Goal: Use online tool/utility: Utilize a website feature to perform a specific function

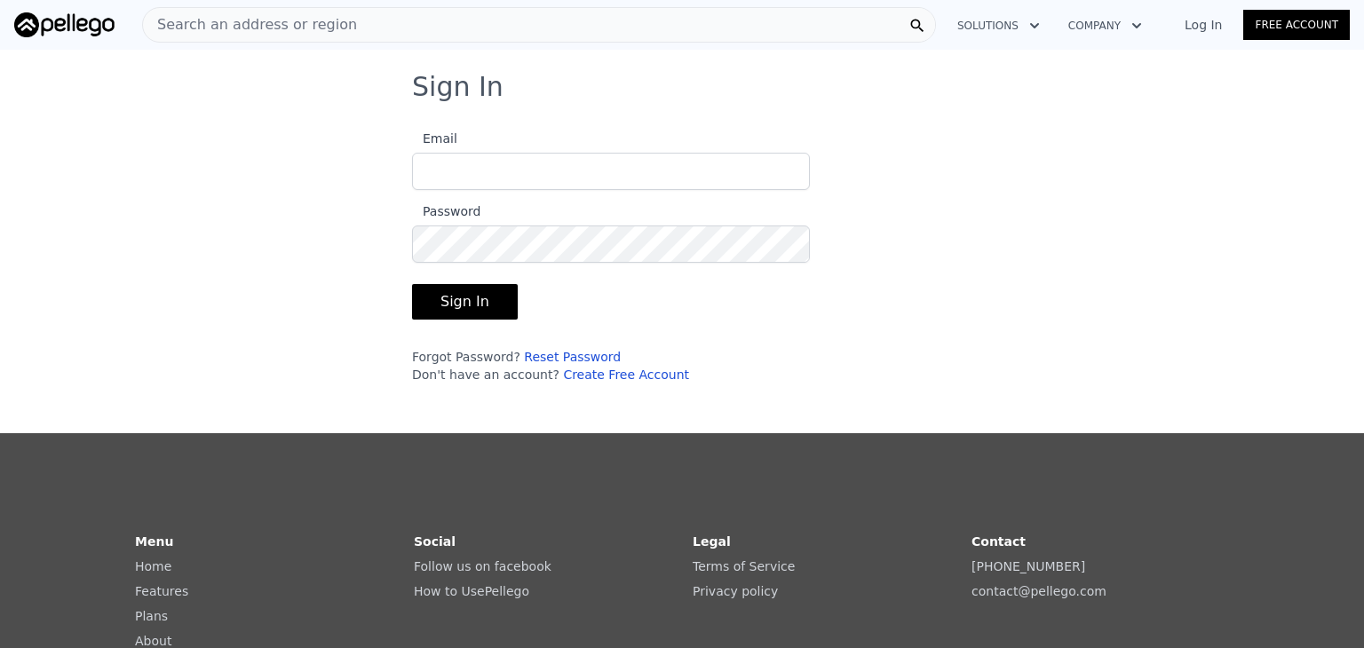
click at [491, 173] on input "Email" at bounding box center [611, 171] width 398 height 37
type input "[EMAIL_ADDRESS][DOMAIN_NAME]"
click at [461, 297] on button "Sign In" at bounding box center [465, 302] width 106 height 36
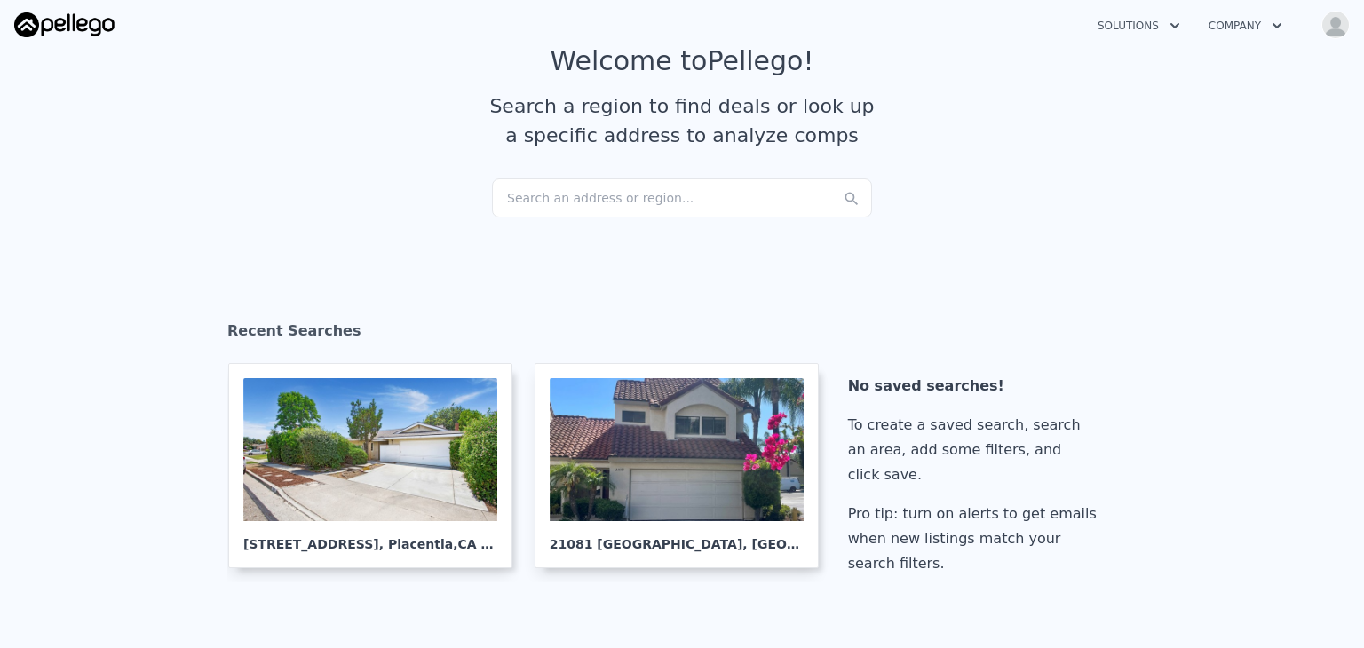
scroll to position [89, 0]
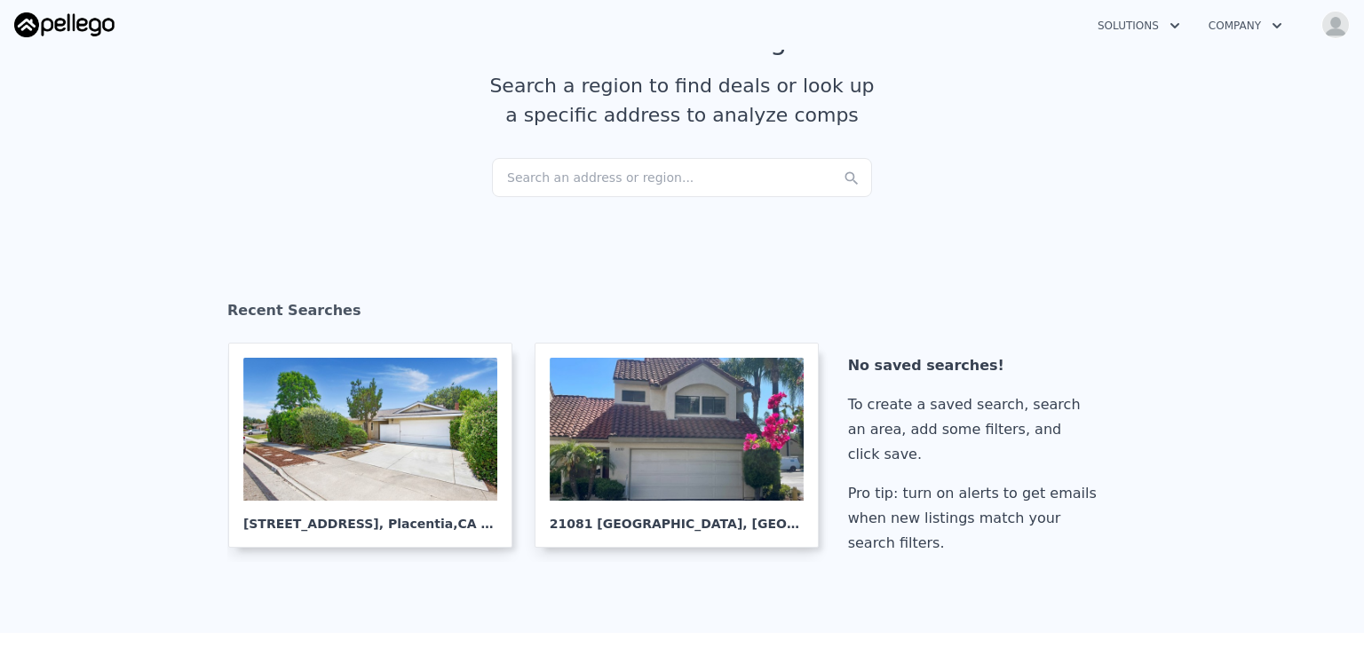
click at [595, 178] on div "Search an address or region..." at bounding box center [682, 177] width 380 height 39
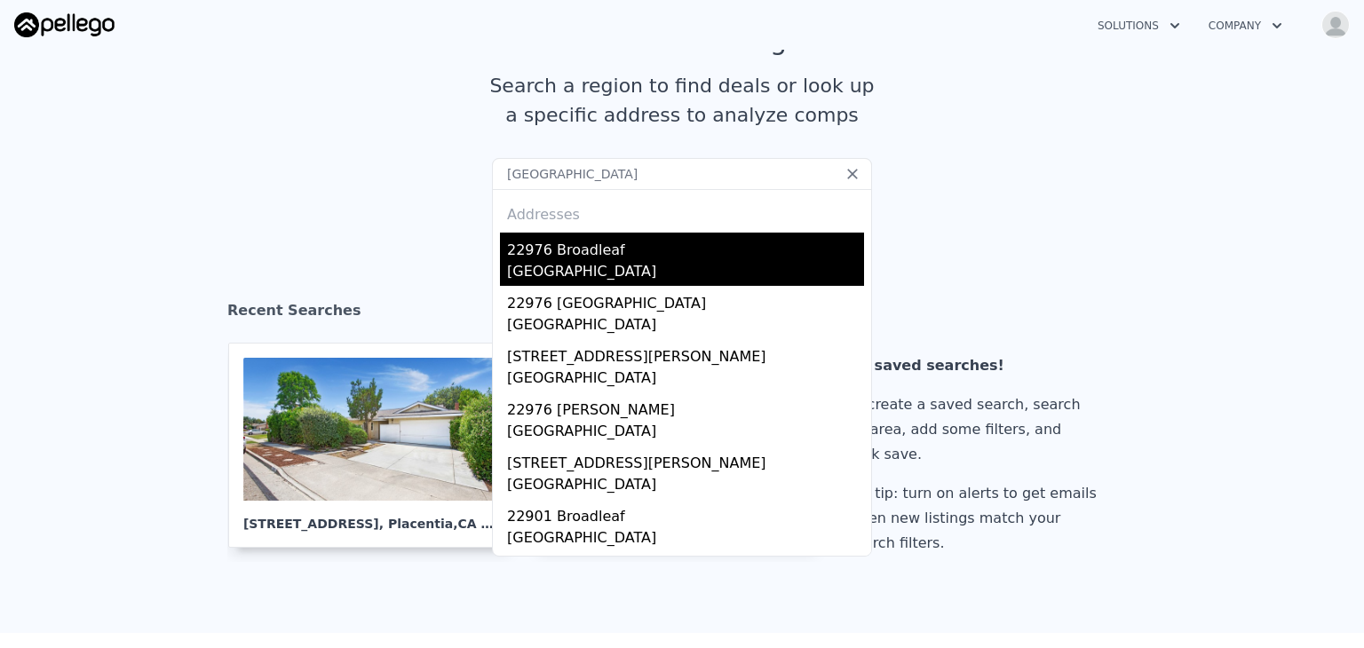
type input "[GEOGRAPHIC_DATA]"
click at [577, 254] on div "22976 Broadleaf" at bounding box center [685, 247] width 357 height 28
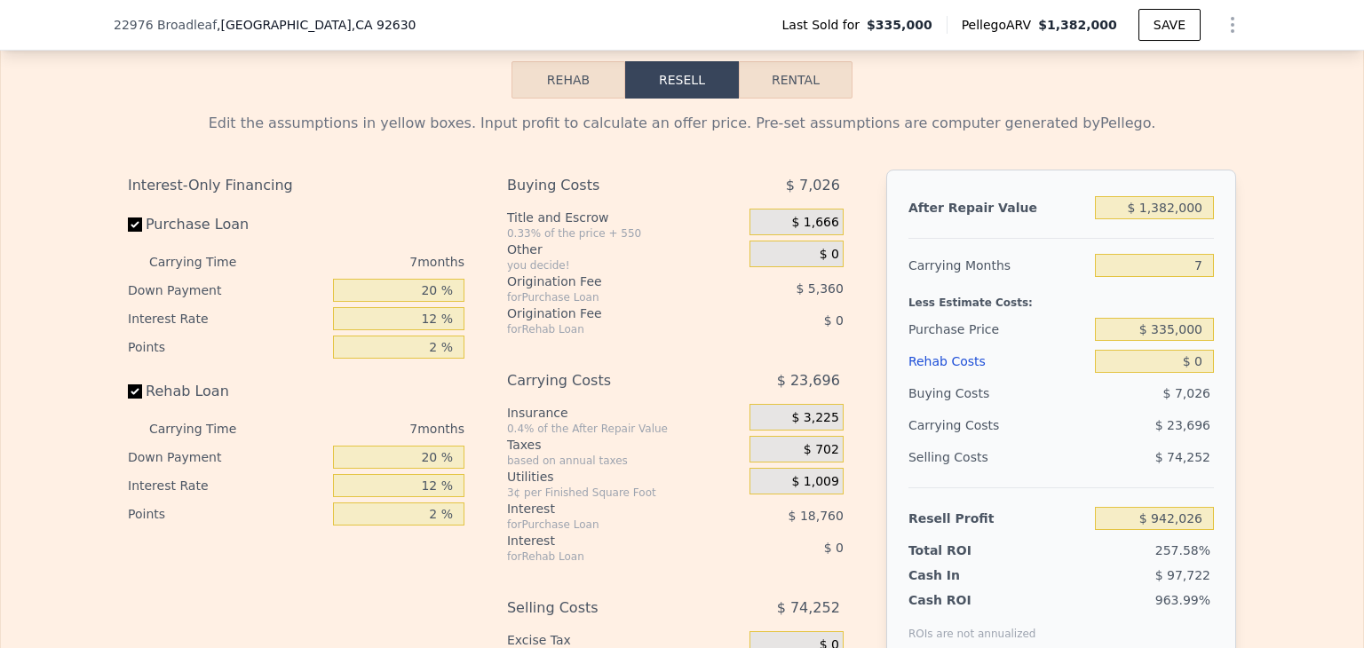
scroll to position [2568, 0]
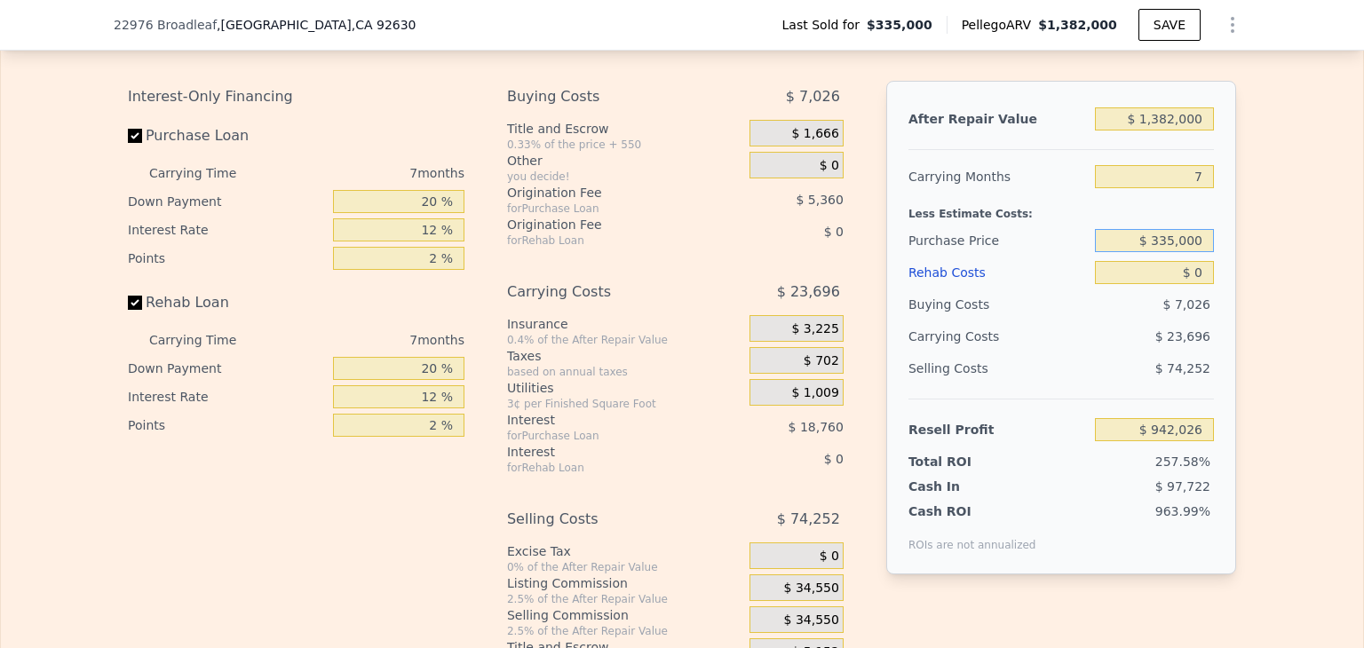
drag, startPoint x: 1197, startPoint y: 260, endPoint x: 1125, endPoint y: 267, distance: 72.3
click at [1125, 252] on input "$ 335,000" at bounding box center [1154, 240] width 119 height 23
type input "$ 3"
click at [1190, 252] on input "text" at bounding box center [1154, 240] width 119 height 23
type input "$ 1,100,000"
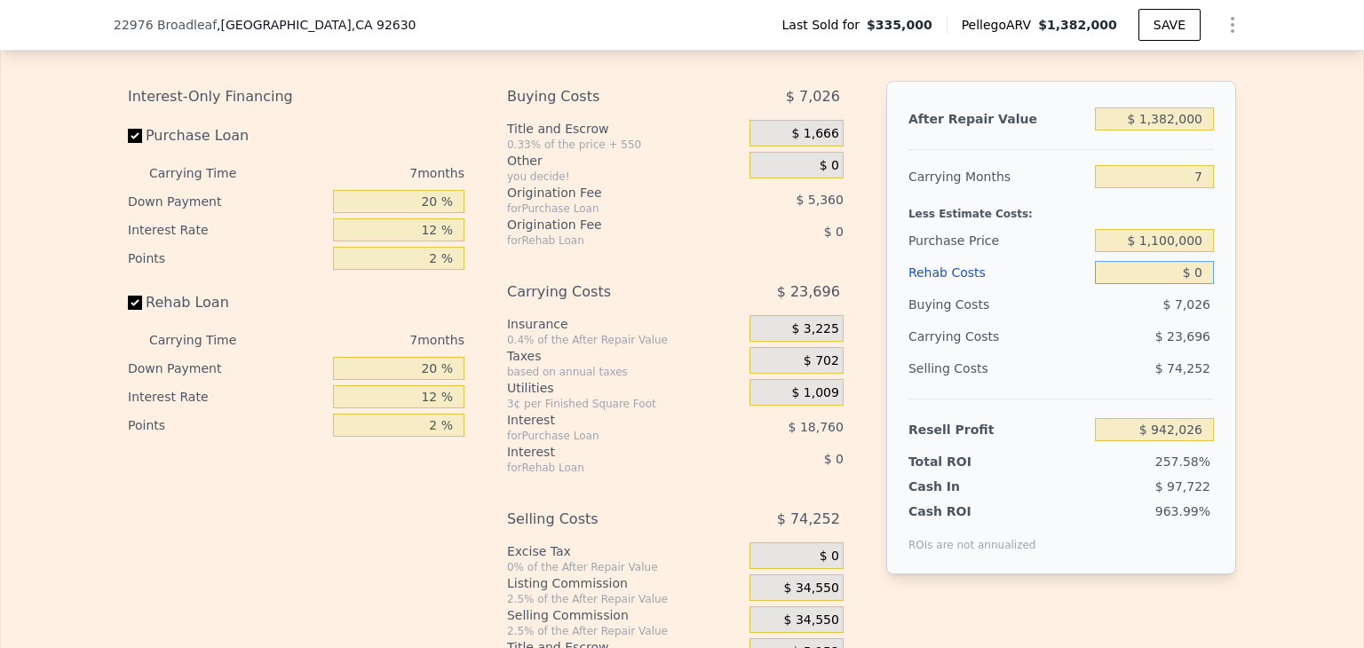
click at [1194, 284] on input "$ 0" at bounding box center [1154, 272] width 119 height 23
type input "$ 119,399"
type input "$ 1"
type input "$ 119,398"
type input "$ 10"
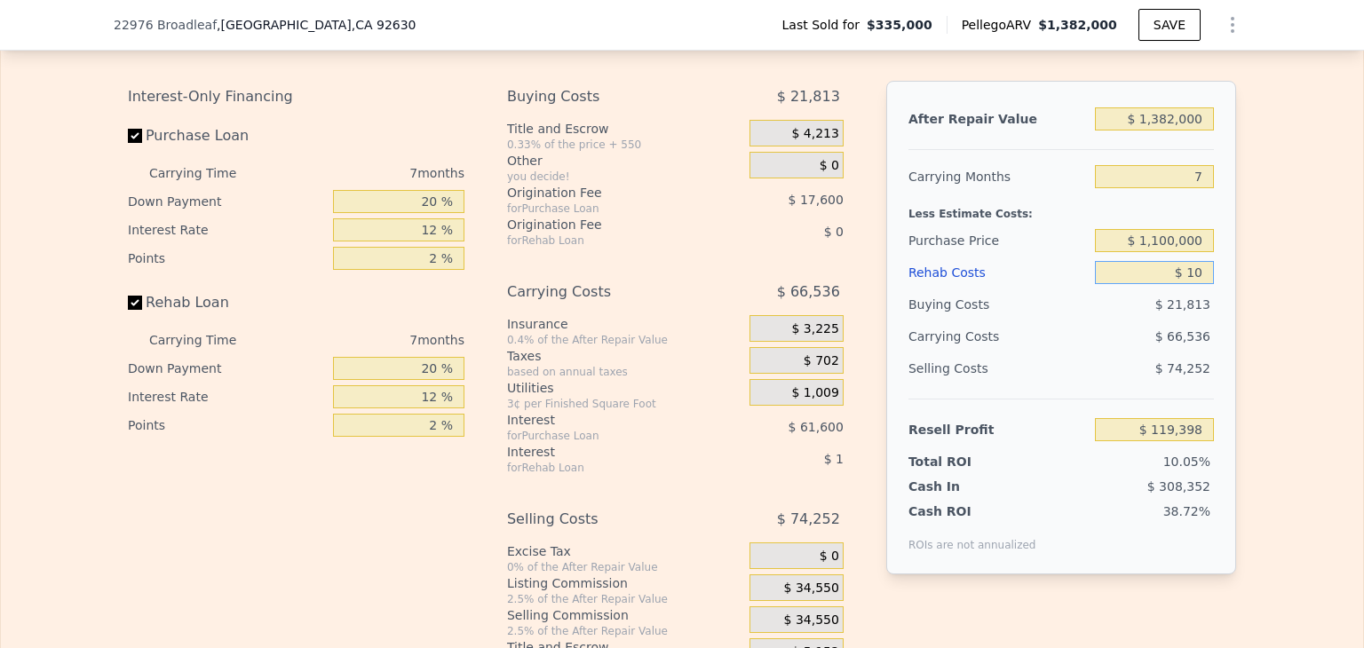
type input "$ 119,389"
type input "$ 100"
type input "$ 119,290"
type input "$ 1,000"
type input "$ 118,327"
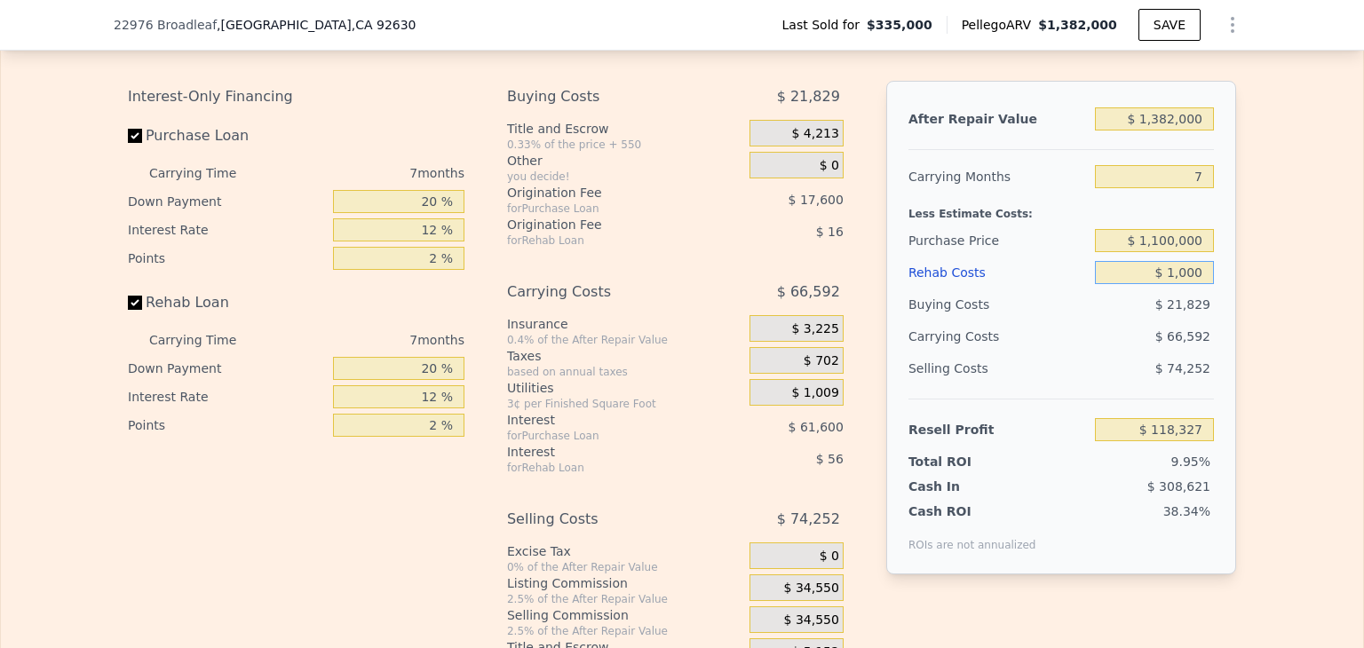
type input "$ 10,000"
type input "$ 108,679"
type input "$ 100,000"
type input "$ 12,199"
drag, startPoint x: 433, startPoint y: 250, endPoint x: 364, endPoint y: 253, distance: 69.3
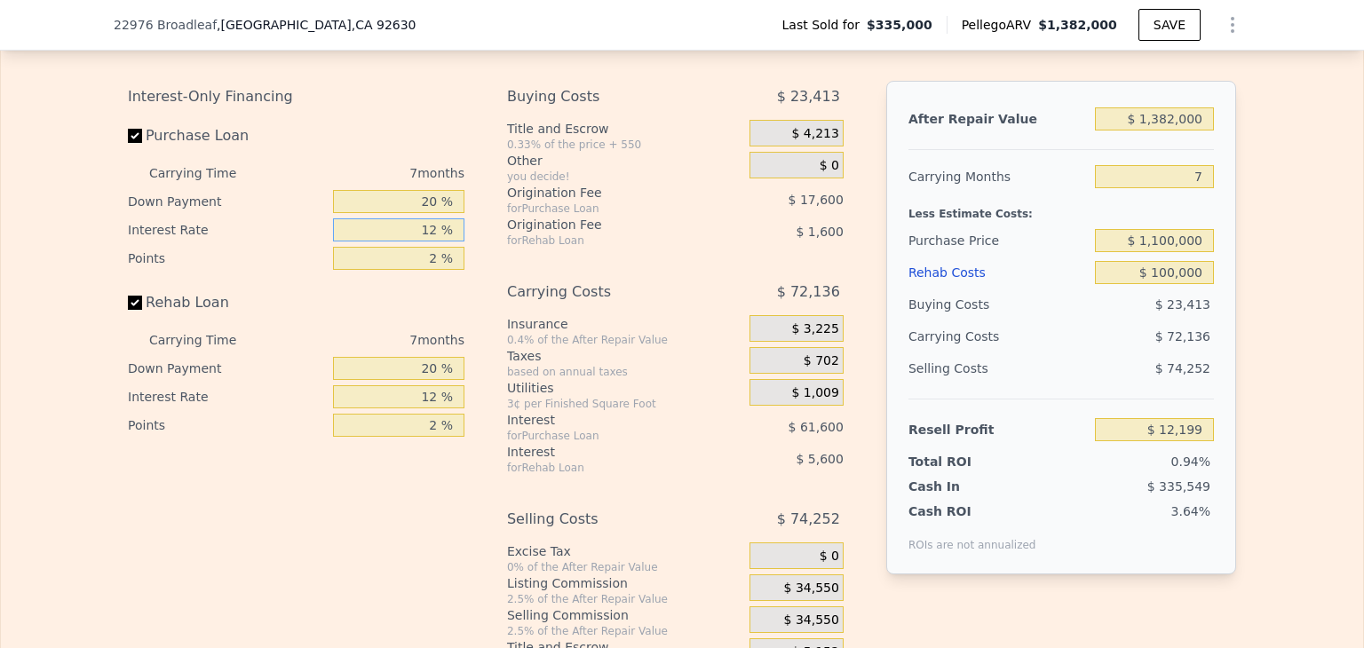
click at [366, 242] on input "12 %" at bounding box center [398, 229] width 131 height 23
type input "$ 0"
type input "$ 942,026"
type input "6 %"
type input "$ 951,406"
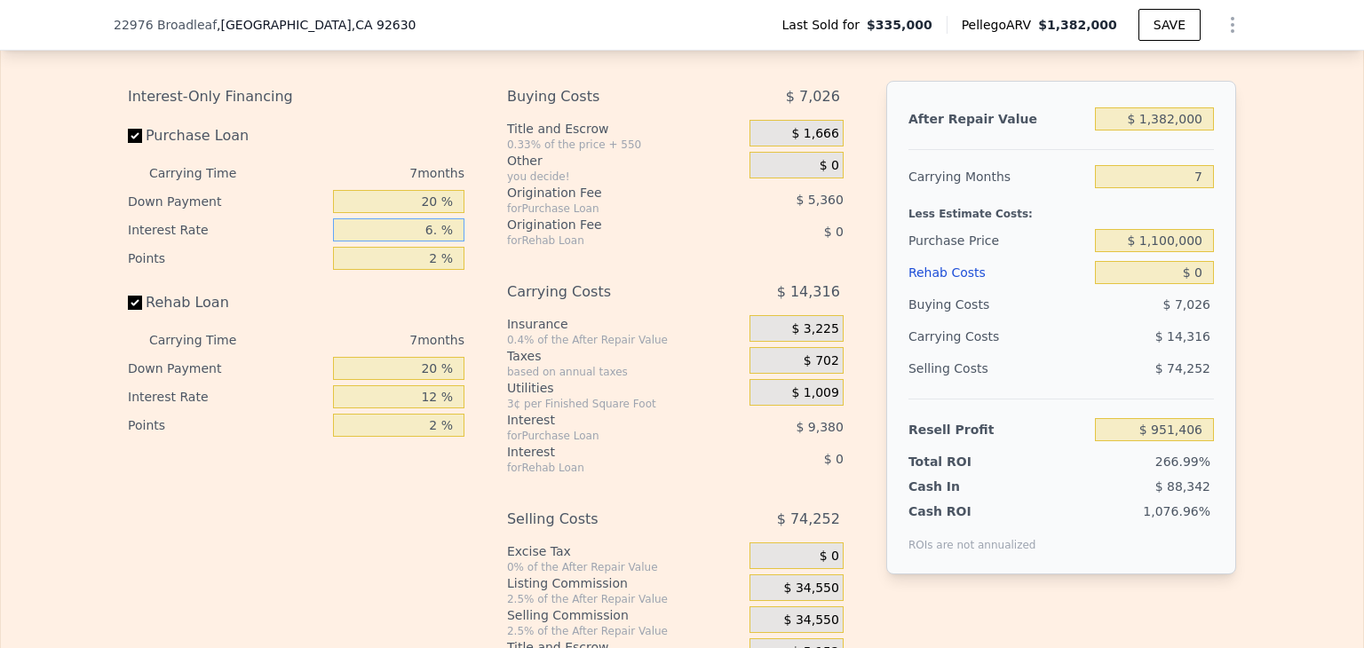
type input "6.5 %"
type input "$ 950,622"
type input "6.5 %"
click at [295, 273] on div "Points" at bounding box center [227, 258] width 198 height 28
drag, startPoint x: 1201, startPoint y: 294, endPoint x: 1091, endPoint y: 303, distance: 110.5
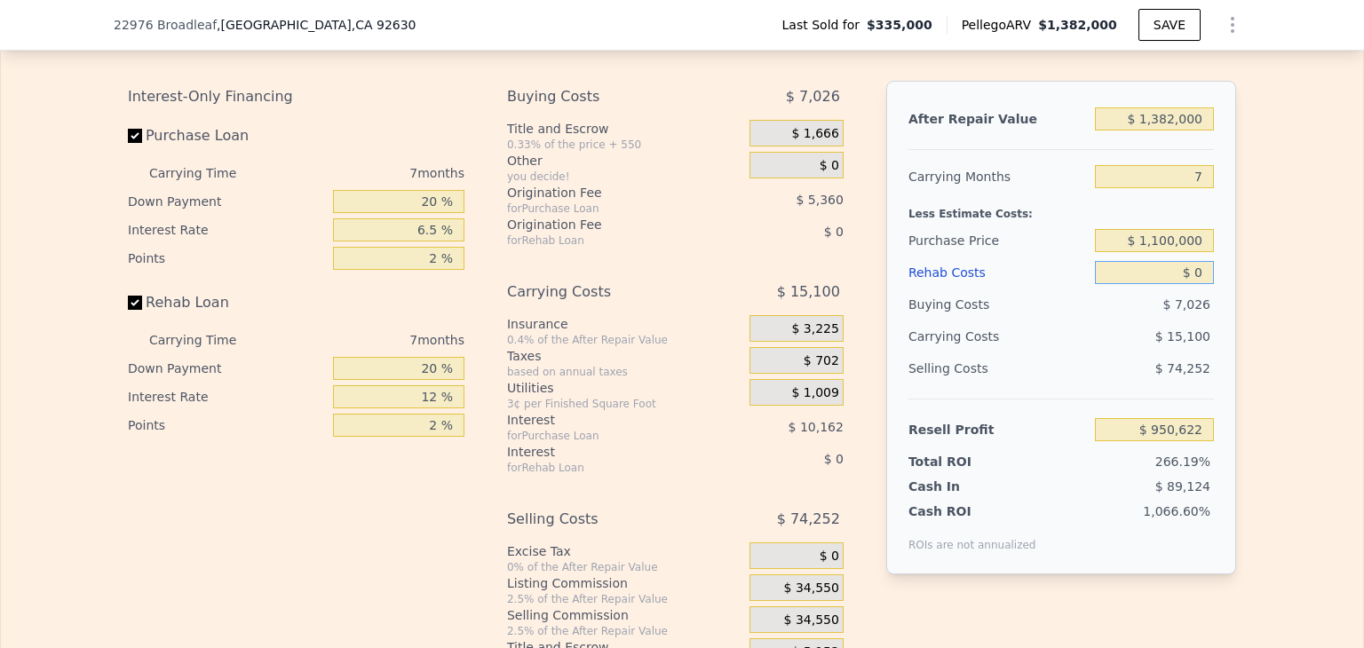
click at [1102, 284] on input "$ 0" at bounding box center [1154, 272] width 119 height 23
type input "$ 1"
type input "$ 950,621"
type input "$ 10"
type input "$ 950,612"
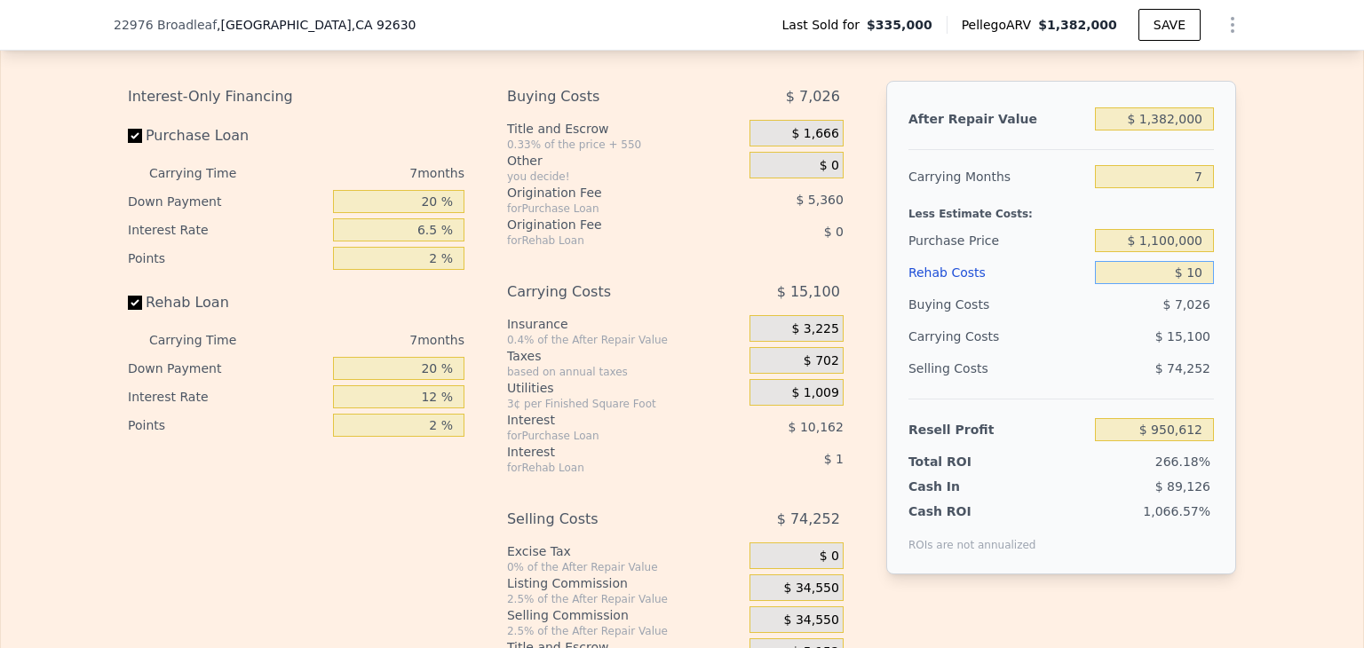
type input "$ 100"
type input "$ 950,513"
type input "$ 1,000"
type input "$ 949,550"
type input "$ 10,000"
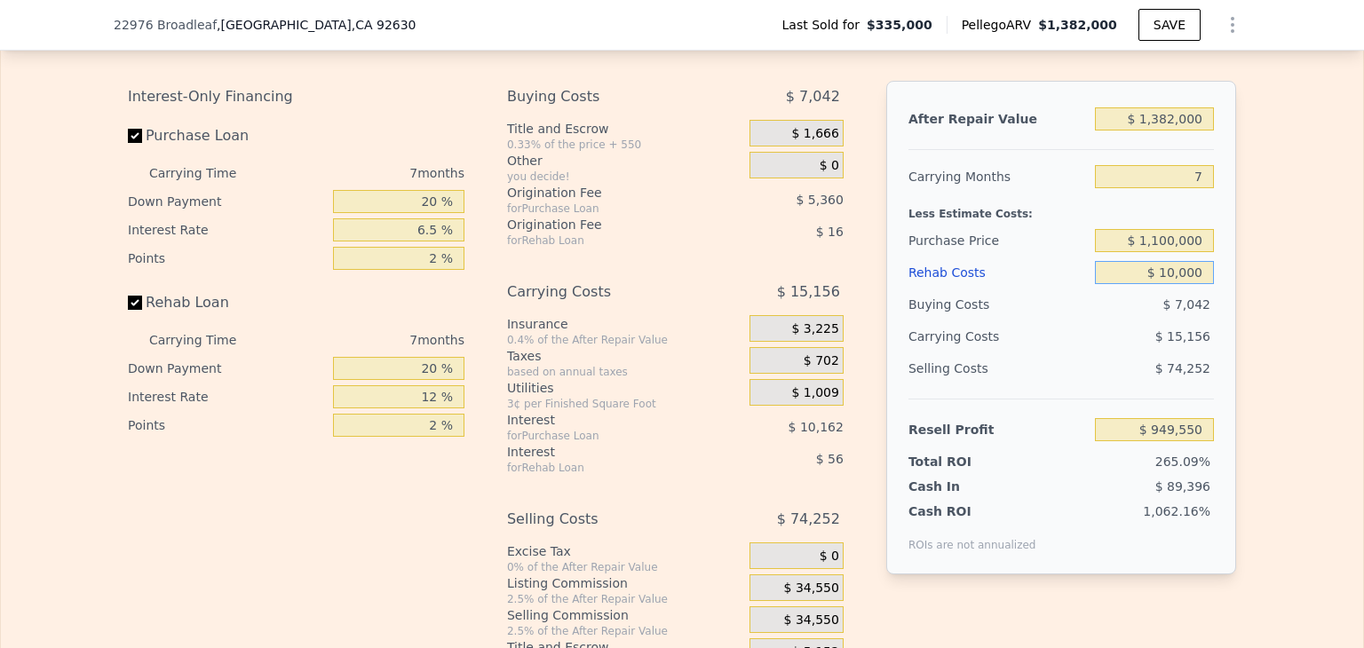
type input "$ 939,902"
type input "$ 100,000"
type input "$ 843,422"
type input "$ 100,000"
click at [1246, 307] on div "Edit the assumptions in yellow boxes. Input profit to calculate an offer price.…" at bounding box center [682, 340] width 1362 height 661
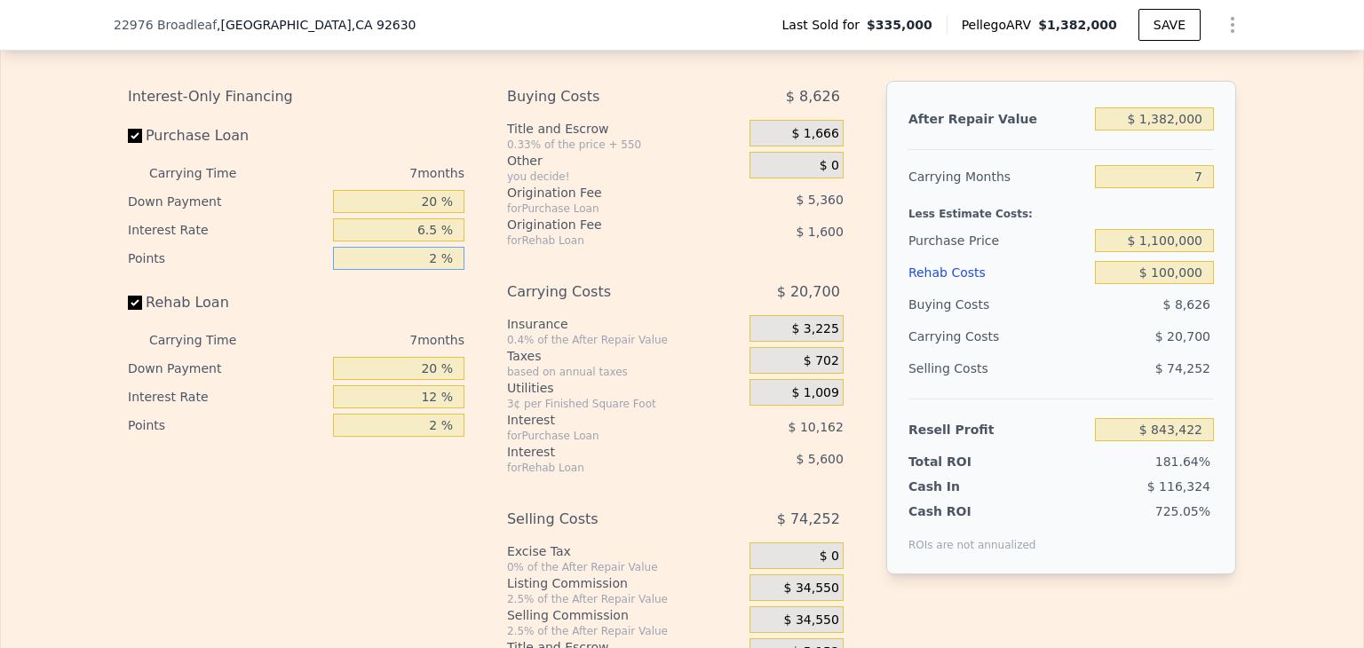
drag, startPoint x: 420, startPoint y: 281, endPoint x: 443, endPoint y: 278, distance: 23.4
click at [443, 270] on input "2 %" at bounding box center [398, 258] width 131 height 23
type input "0 %"
type input "$ 848,782"
type input "0 %"
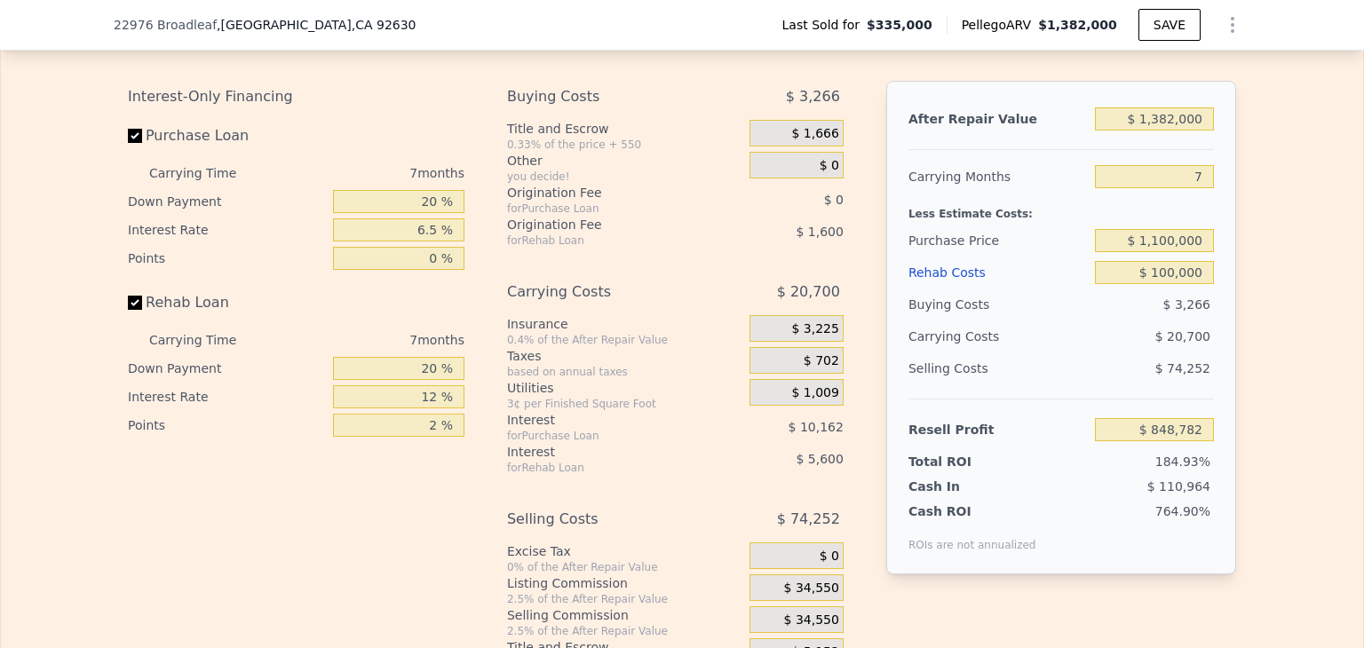
click at [1282, 361] on div "Edit the assumptions in yellow boxes. Input profit to calculate an offer price.…" at bounding box center [682, 340] width 1362 height 661
type input "$ 0"
type input "$ 942,026"
drag, startPoint x: 432, startPoint y: 416, endPoint x: 375, endPoint y: 420, distance: 57.8
click at [375, 408] on input "12 %" at bounding box center [398, 396] width 131 height 23
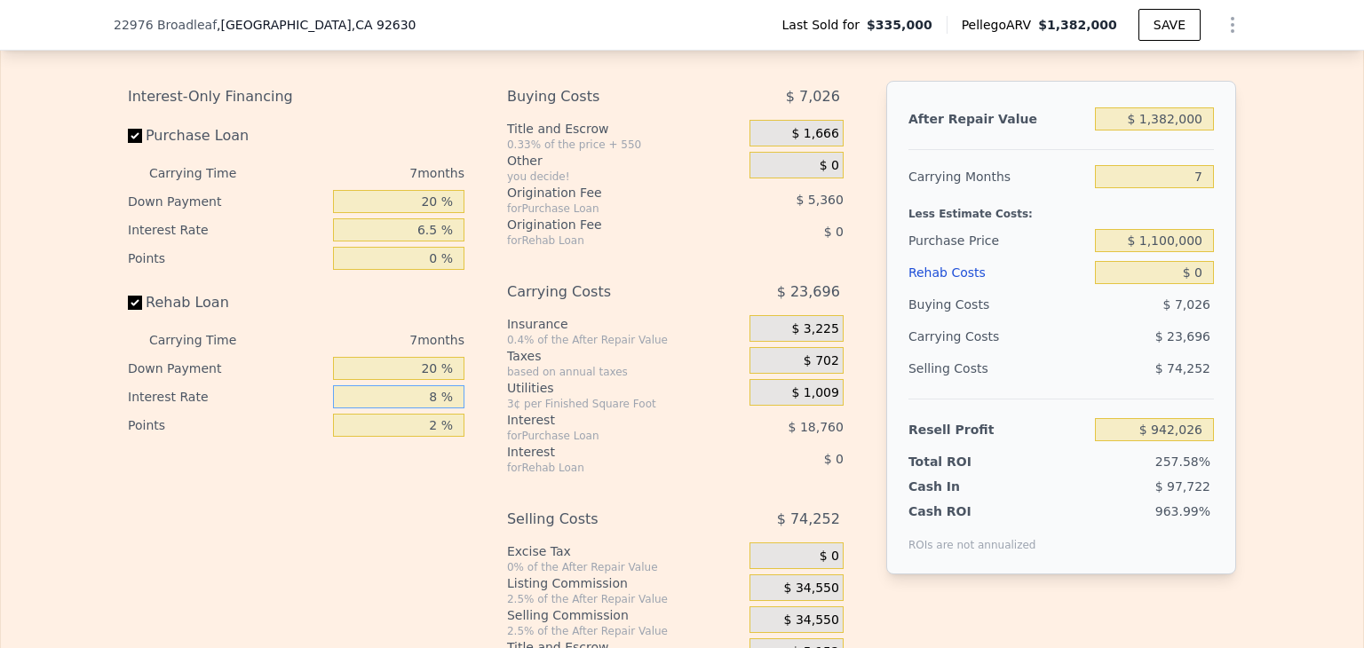
type input "8 %"
click at [404, 506] on div "Interest-Only Financing Purchase Loan Carrying Time 7 months Down Payment 20 % …" at bounding box center [303, 376] width 351 height 590
click at [433, 437] on input "2 %" at bounding box center [398, 425] width 131 height 23
click at [345, 498] on div "Interest-Only Financing Purchase Loan Carrying Time 7 months Down Payment 20 % …" at bounding box center [303, 376] width 351 height 590
click at [431, 437] on input "text" at bounding box center [398, 425] width 131 height 23
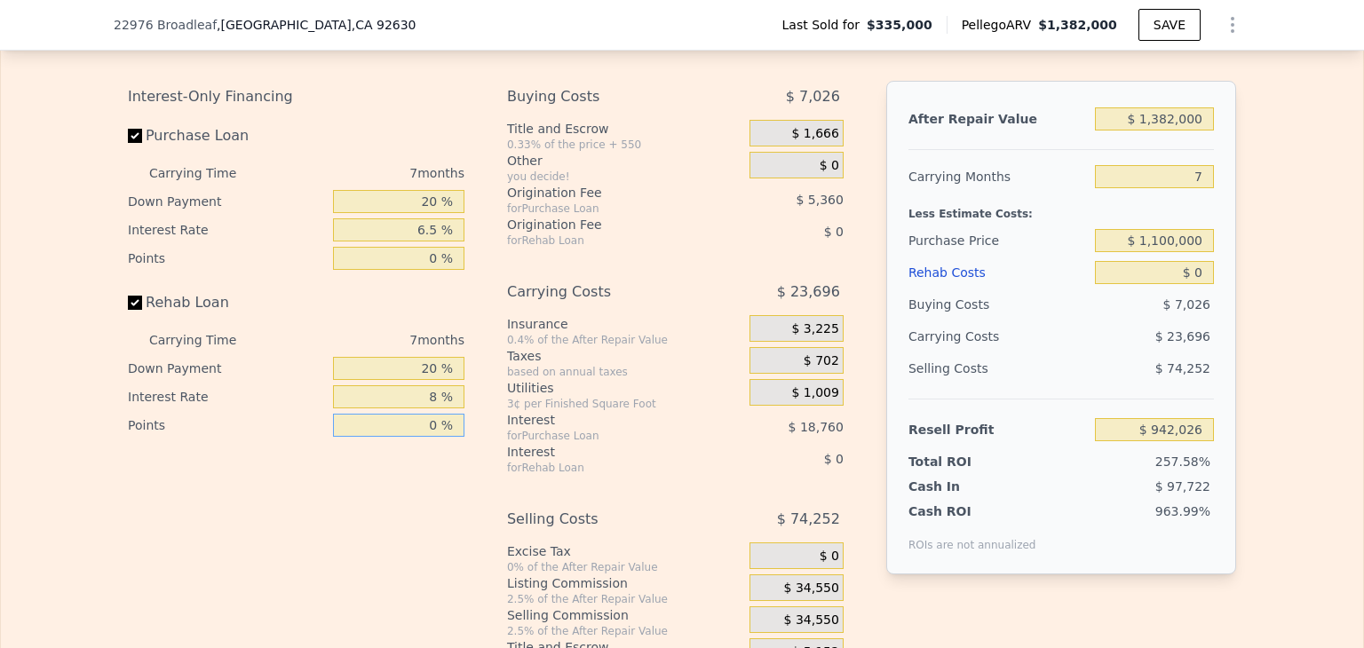
type input "0 %"
click at [451, 487] on div "Interest-Only Financing Purchase Loan Carrying Time 7 months Down Payment 20 % …" at bounding box center [303, 376] width 351 height 590
click at [437, 500] on div "Interest-Only Financing Purchase Loan Carrying Time 7 months Down Payment 20 % …" at bounding box center [303, 376] width 351 height 590
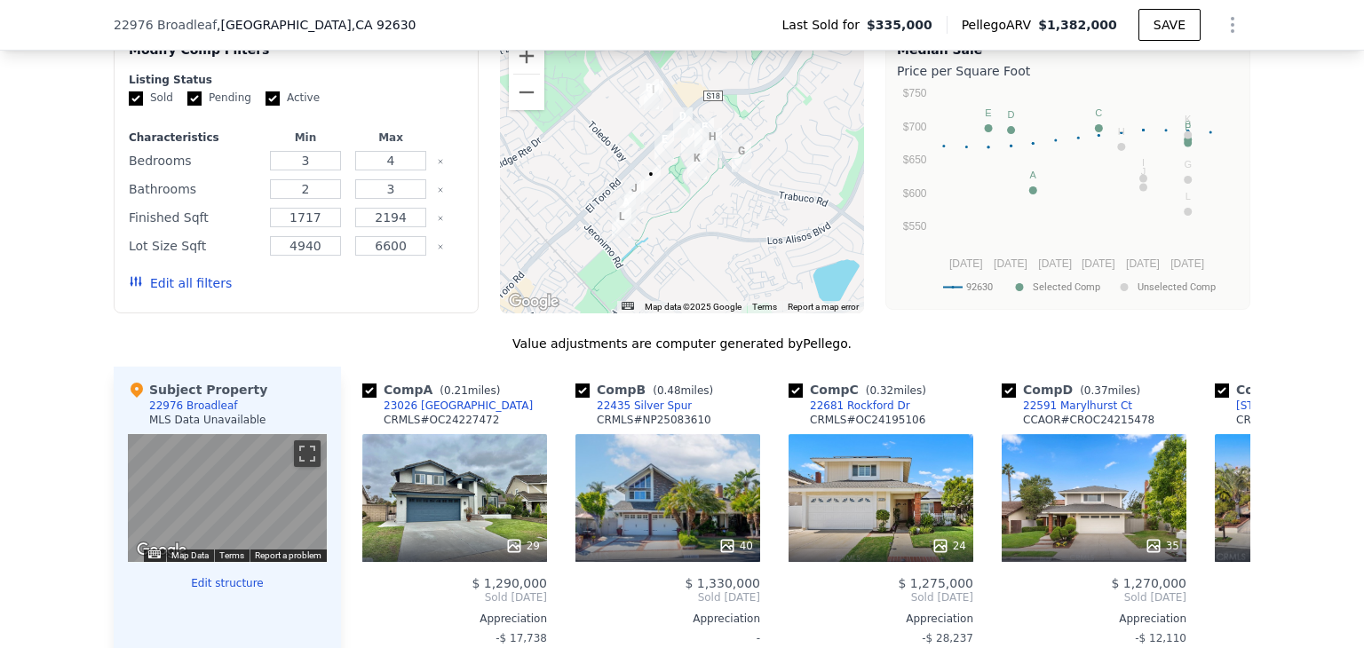
scroll to position [1502, 0]
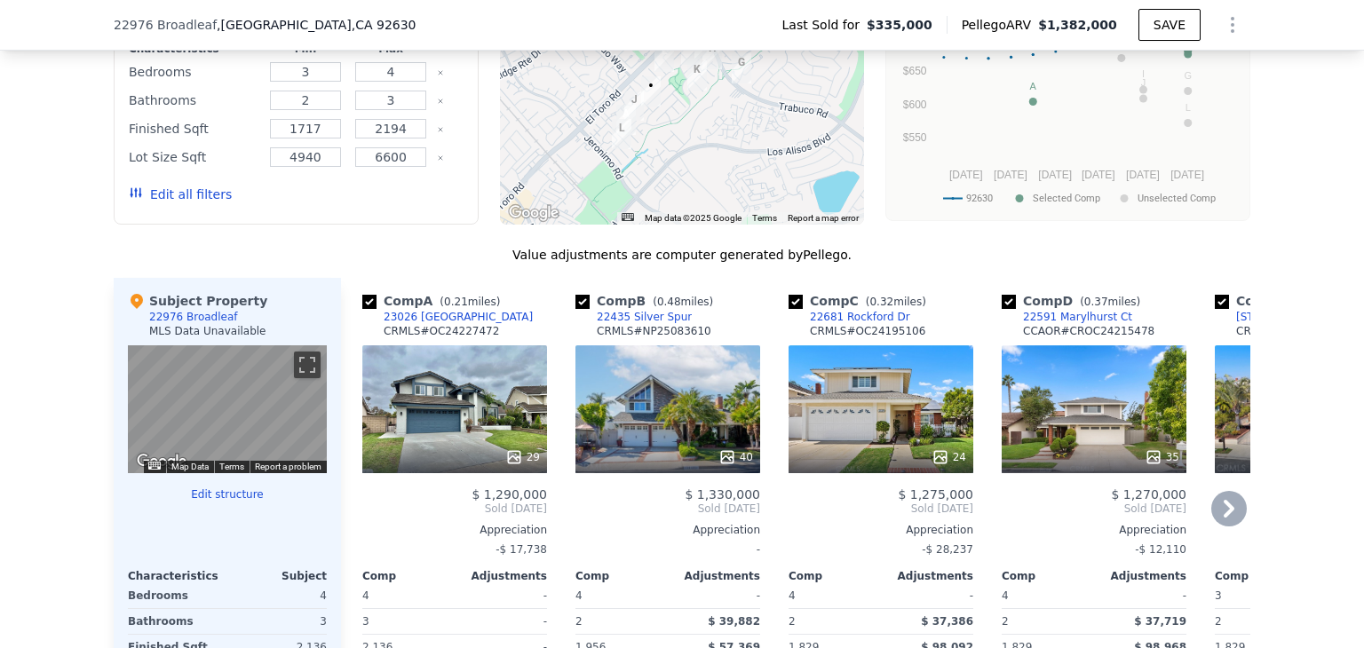
drag, startPoint x: 577, startPoint y: 315, endPoint x: 661, endPoint y: 313, distance: 83.5
click at [577, 309] on input "checkbox" at bounding box center [582, 302] width 14 height 14
checkbox input "false"
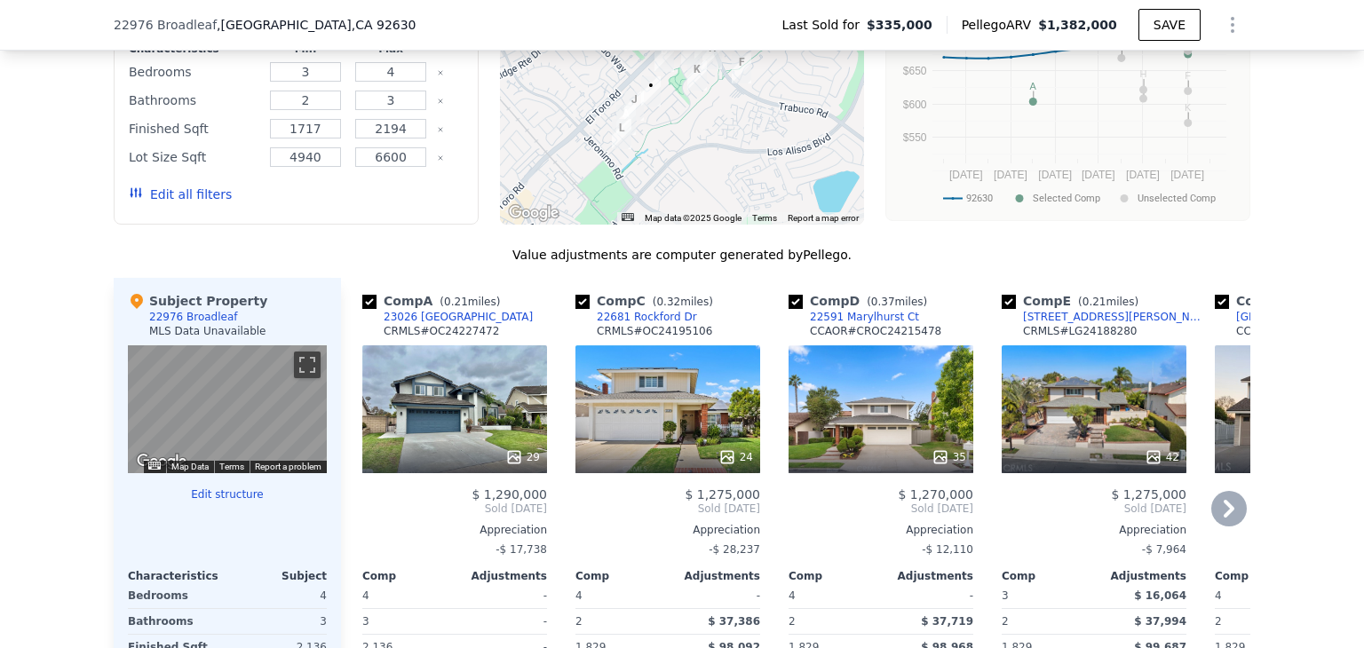
click at [1228, 516] on icon at bounding box center [1229, 509] width 36 height 36
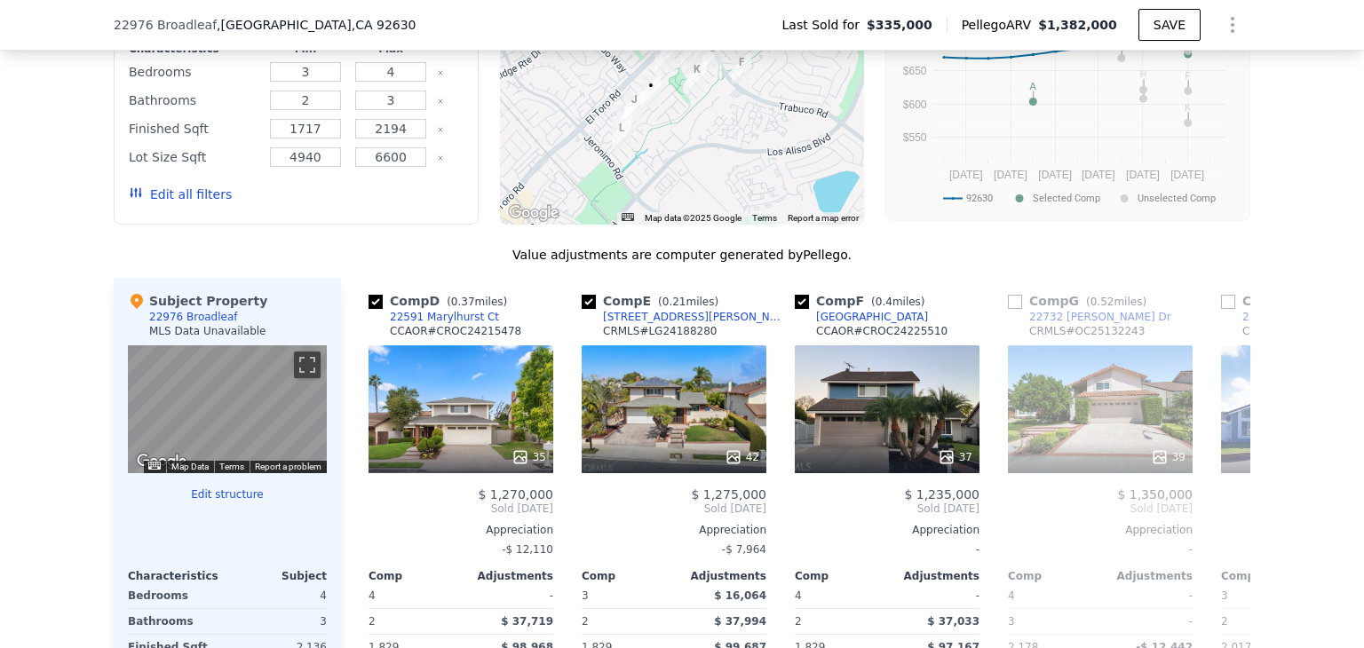
scroll to position [0, 426]
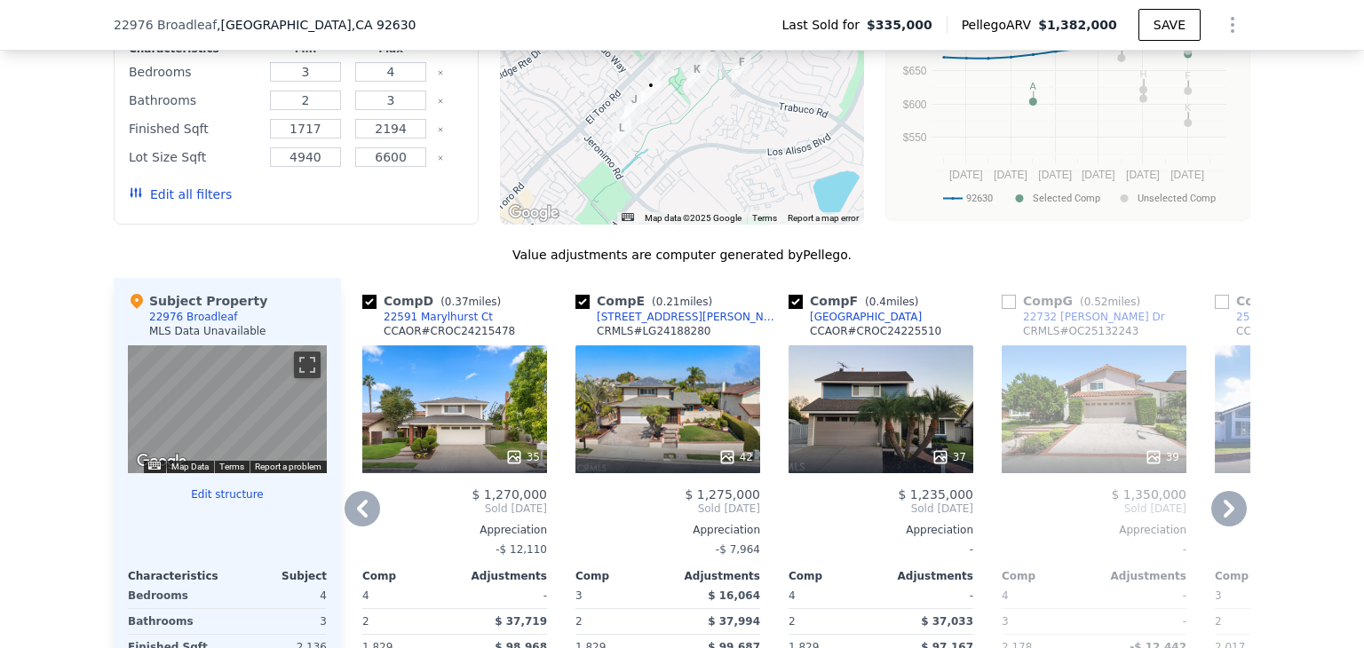
click at [1225, 518] on icon at bounding box center [1229, 509] width 11 height 18
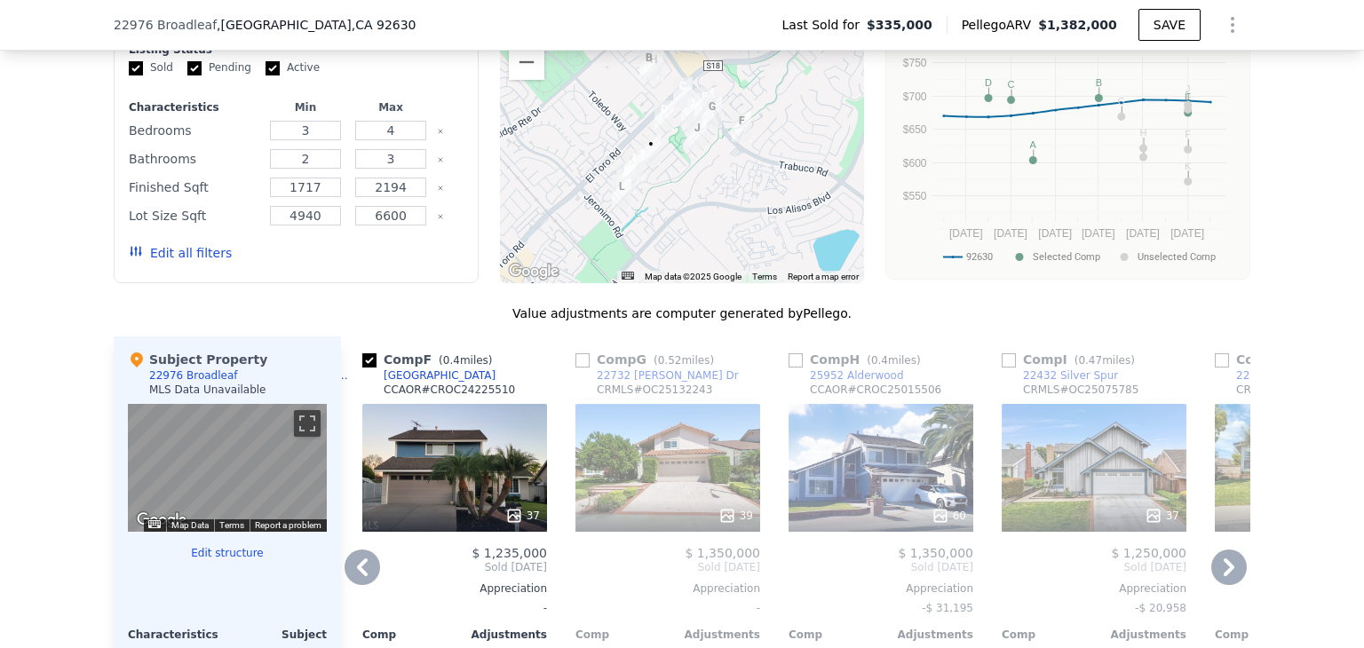
scroll to position [1414, 0]
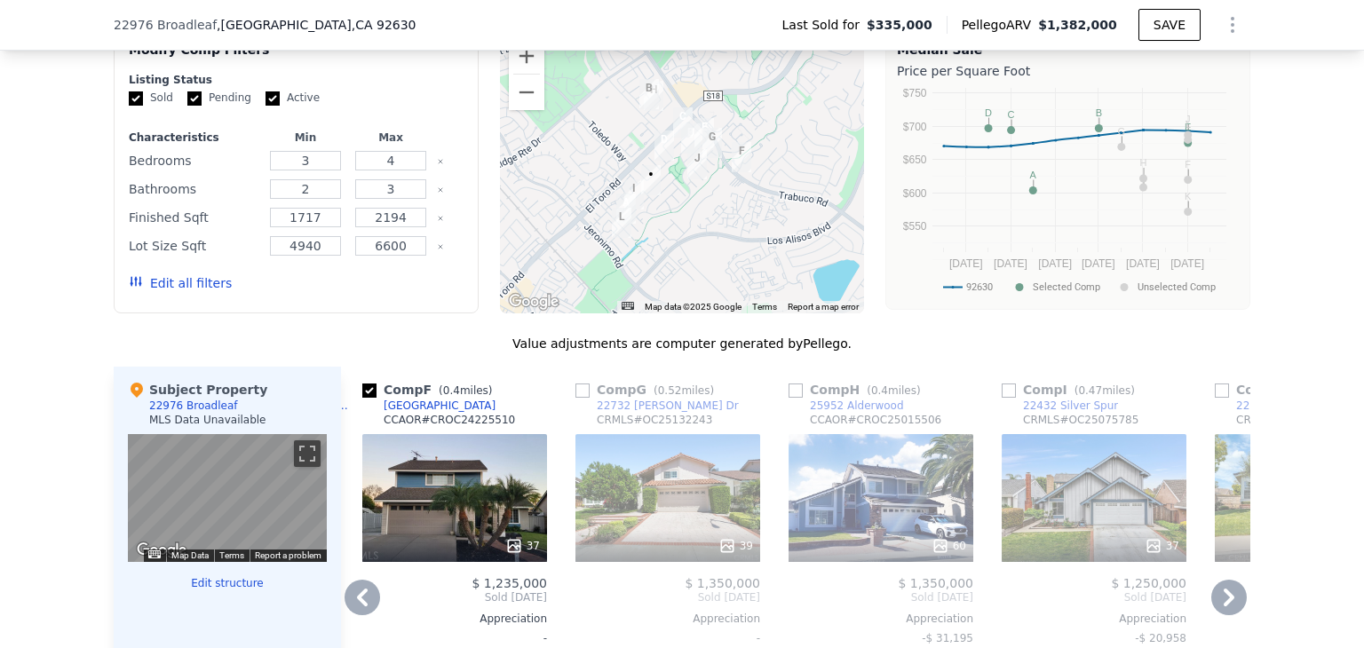
click at [1220, 601] on icon at bounding box center [1229, 598] width 36 height 36
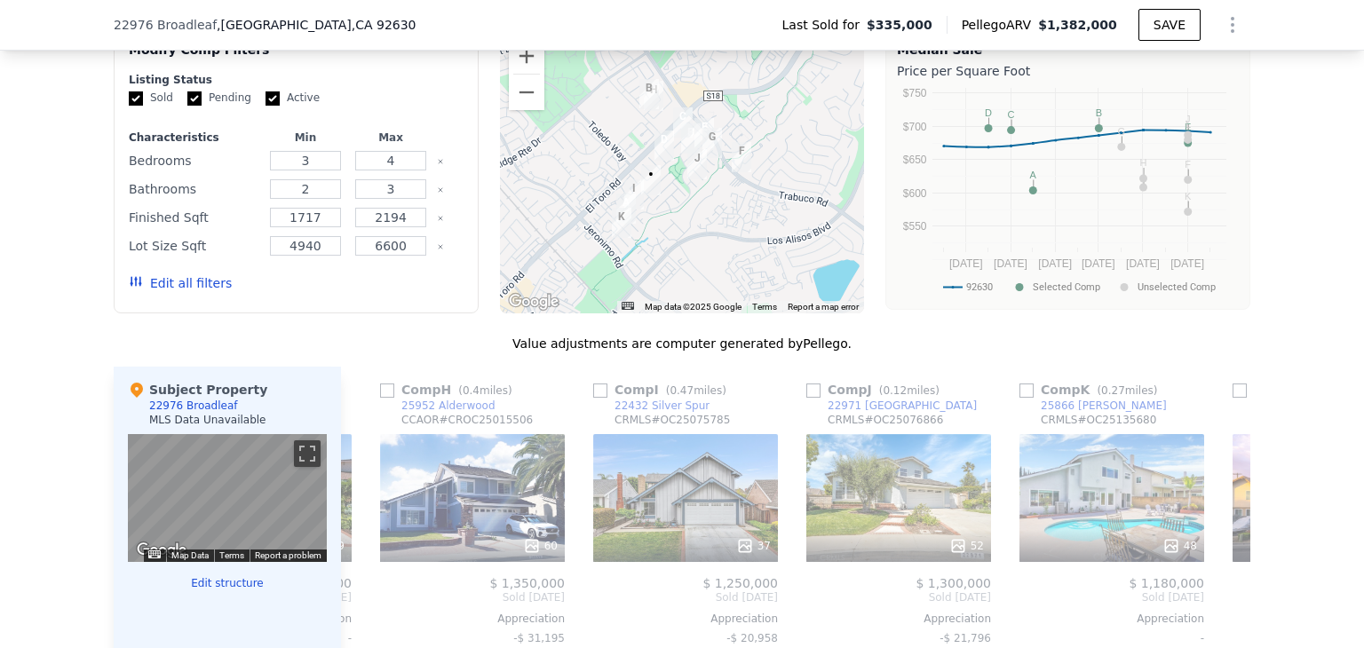
scroll to position [0, 1279]
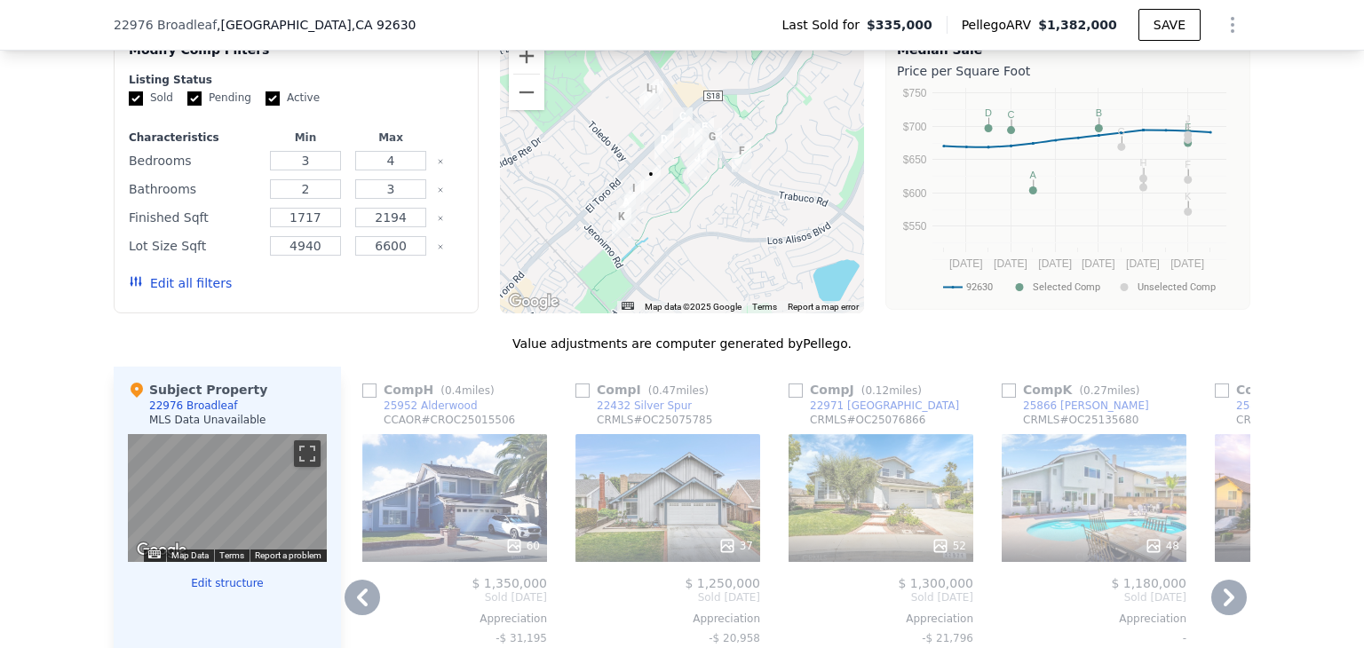
click at [791, 398] on input "checkbox" at bounding box center [795, 391] width 14 height 14
checkbox input "true"
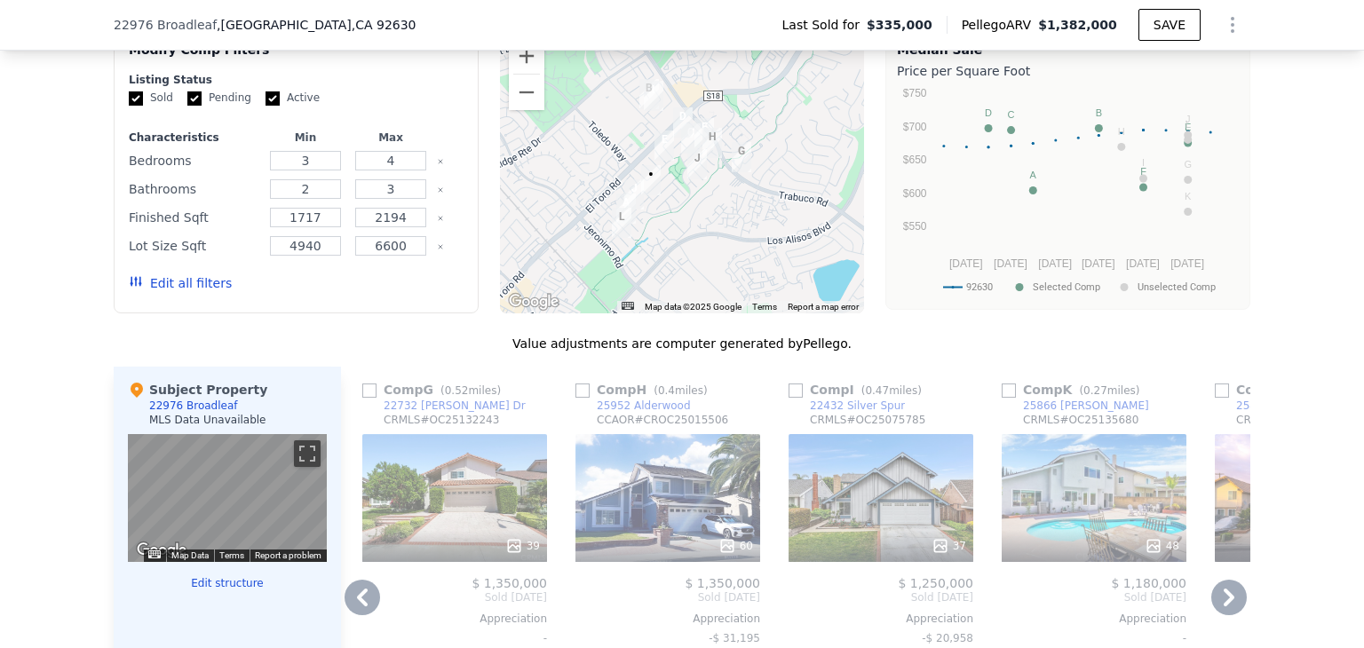
click at [789, 398] on input "checkbox" at bounding box center [795, 391] width 14 height 14
checkbox input "true"
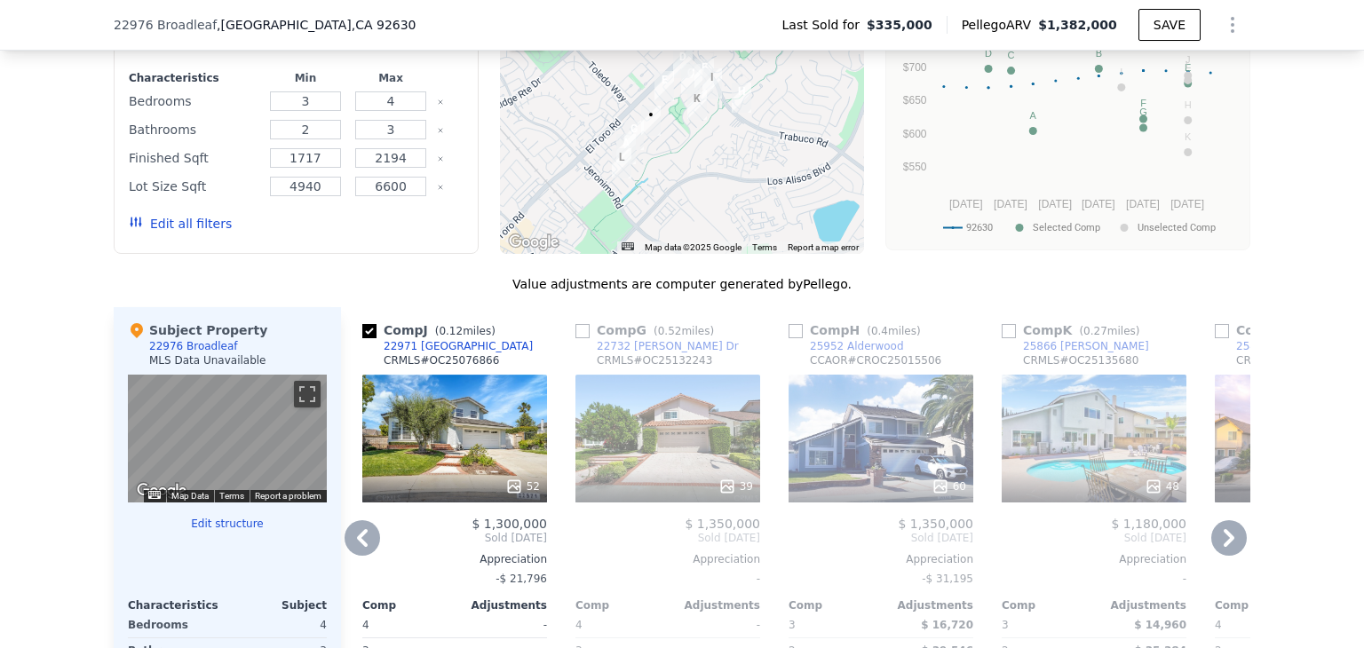
scroll to position [1502, 0]
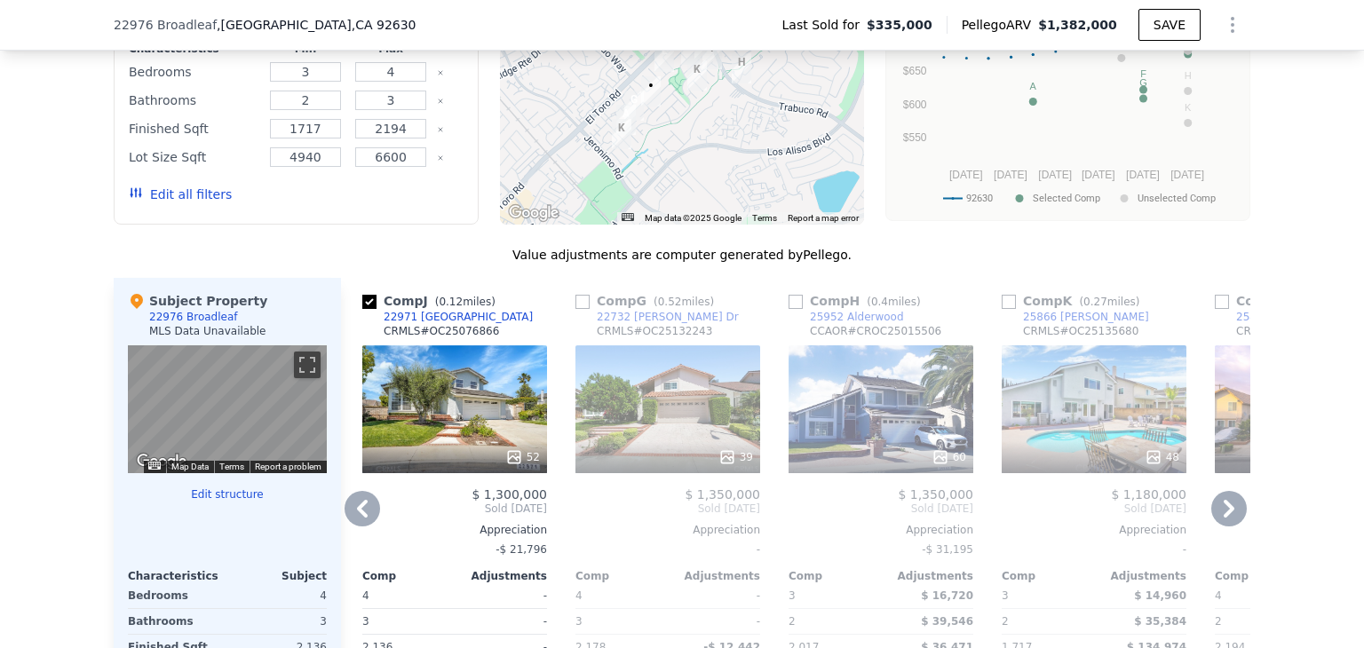
click at [1211, 523] on icon at bounding box center [1229, 509] width 36 height 36
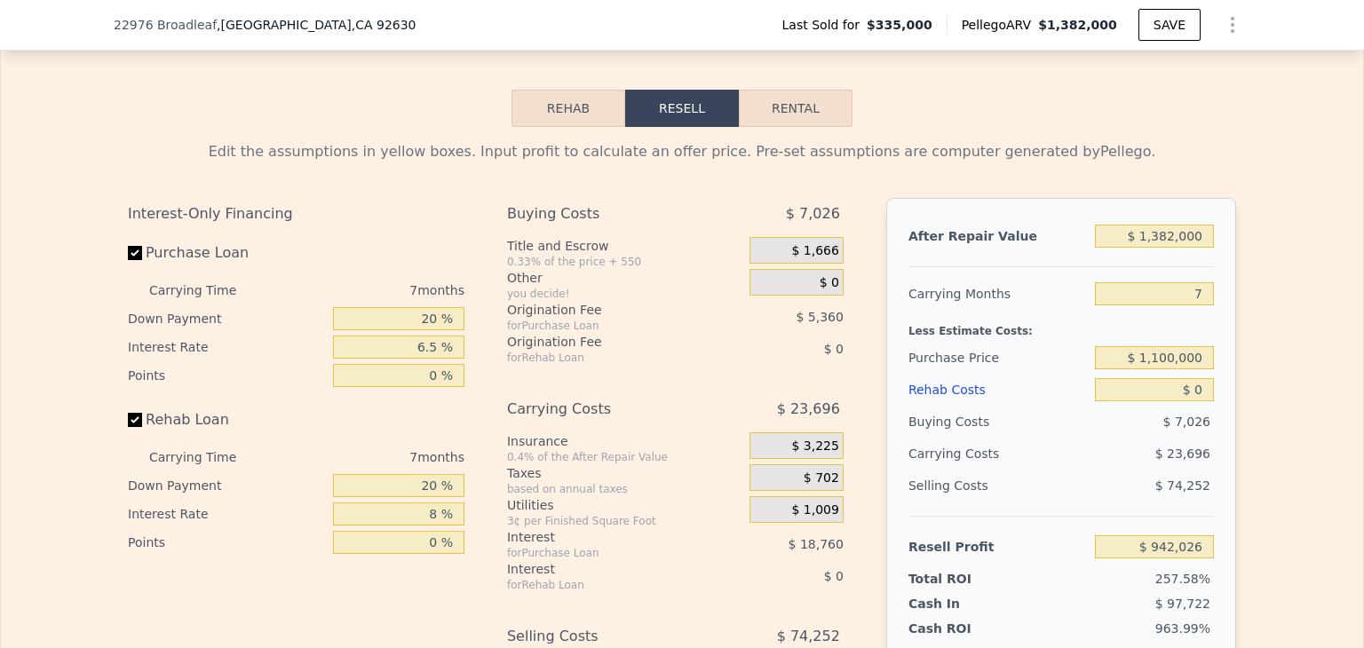
scroll to position [2479, 0]
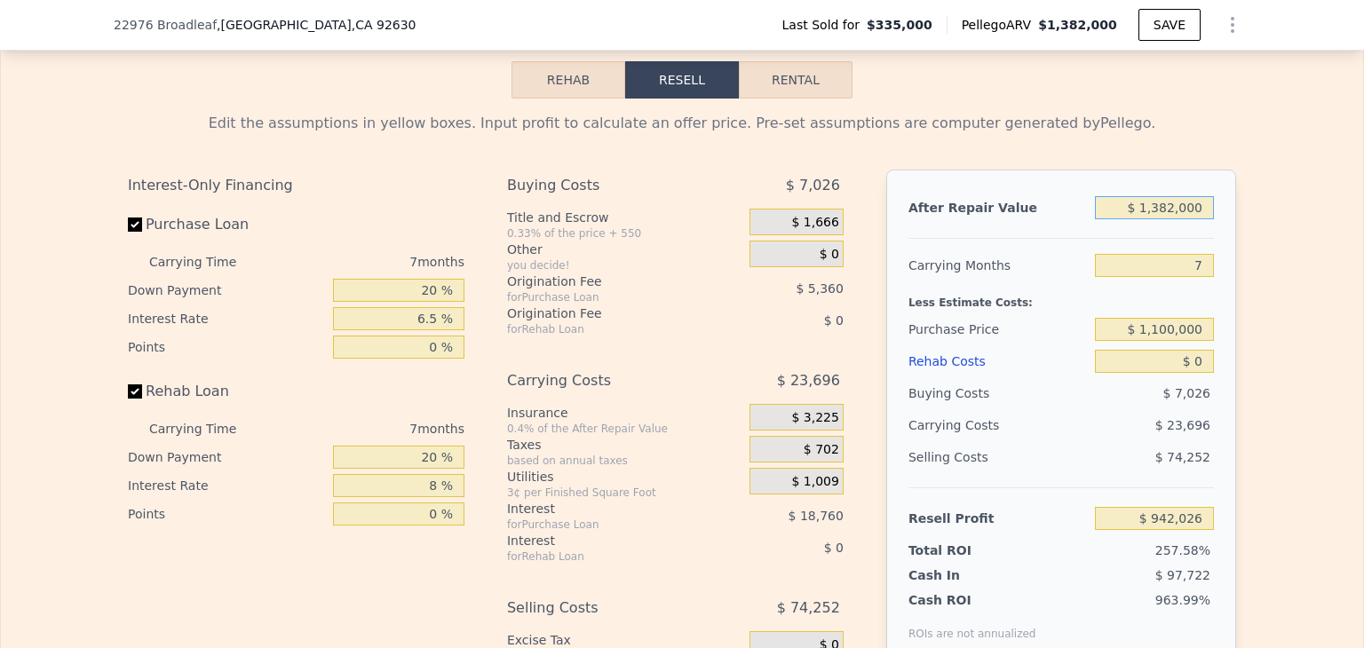
click at [1172, 219] on input "$ 1,382,000" at bounding box center [1154, 207] width 119 height 23
type input "$ 138,000"
type input "-$ 232,729"
type input "$ 13,000"
type input "-$ 350,770"
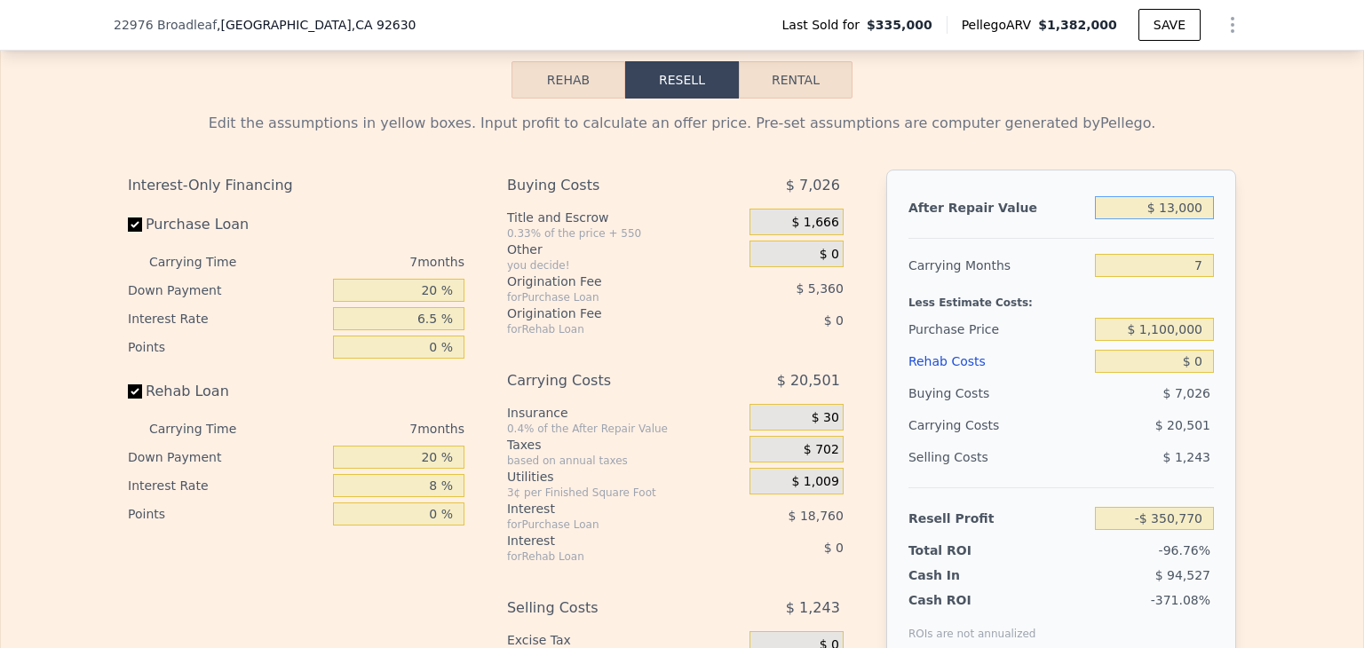
type input "$ 132,000"
type input "-$ 238,395"
type input "$ 1,325,000"
type input "$ 888,199"
type input "$ 1,325,000"
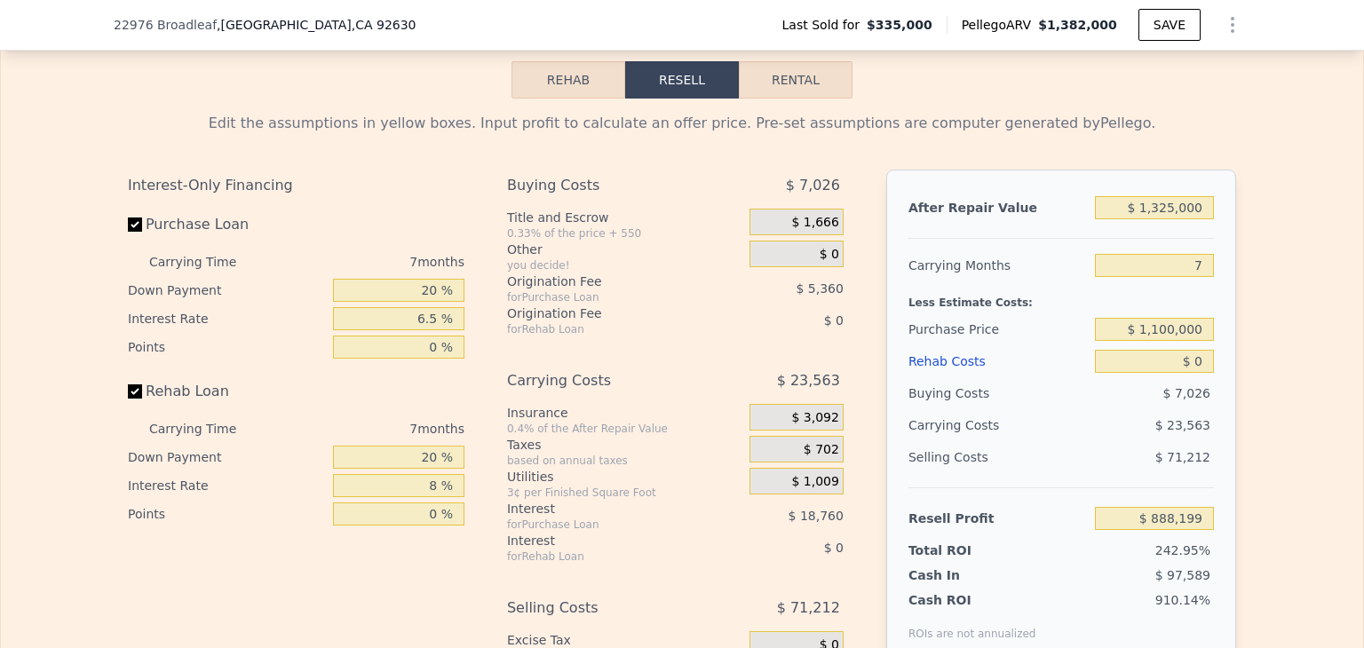
click at [1256, 315] on div "Edit the assumptions in yellow boxes. Input profit to calculate an offer price.…" at bounding box center [682, 429] width 1362 height 661
drag, startPoint x: 1203, startPoint y: 386, endPoint x: 1174, endPoint y: 388, distance: 29.4
click at [1174, 373] on input "$ 0" at bounding box center [1154, 361] width 119 height 23
type input "$ 1"
type input "$ 888,198"
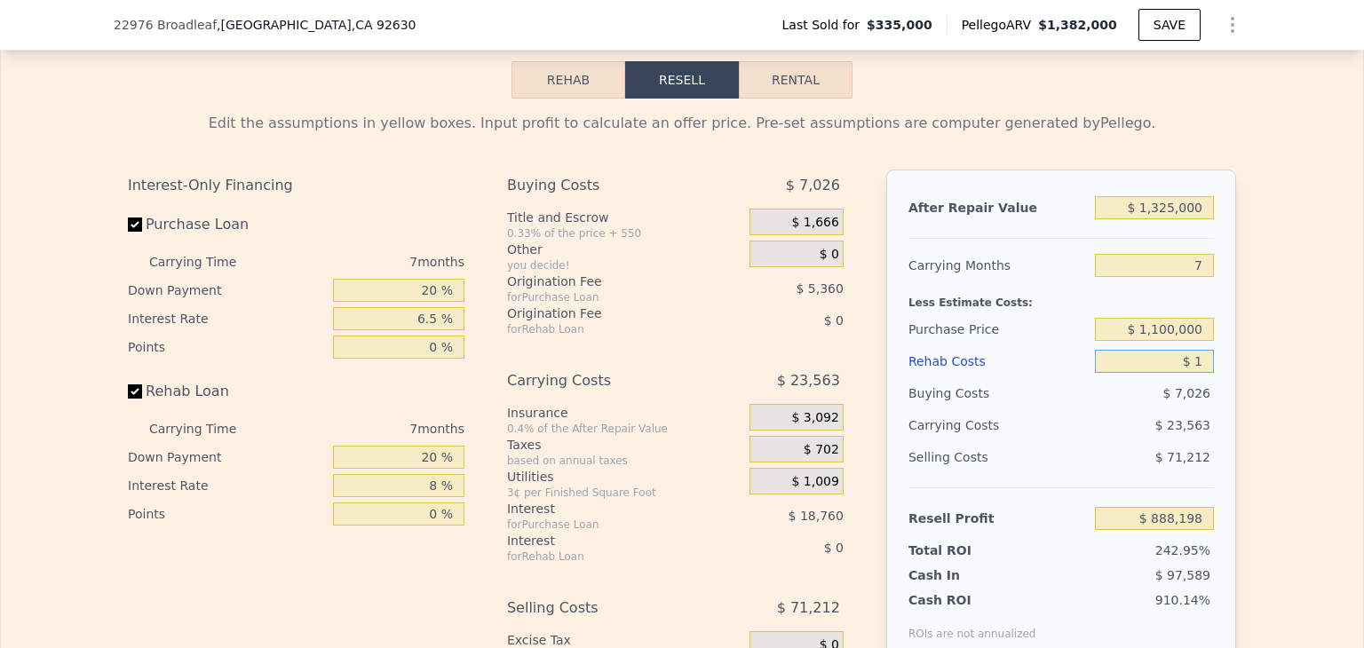
type input "$ 10"
type input "$ 888,189"
type input "$ 100"
type input "$ 888,092"
type input "$ 1,000"
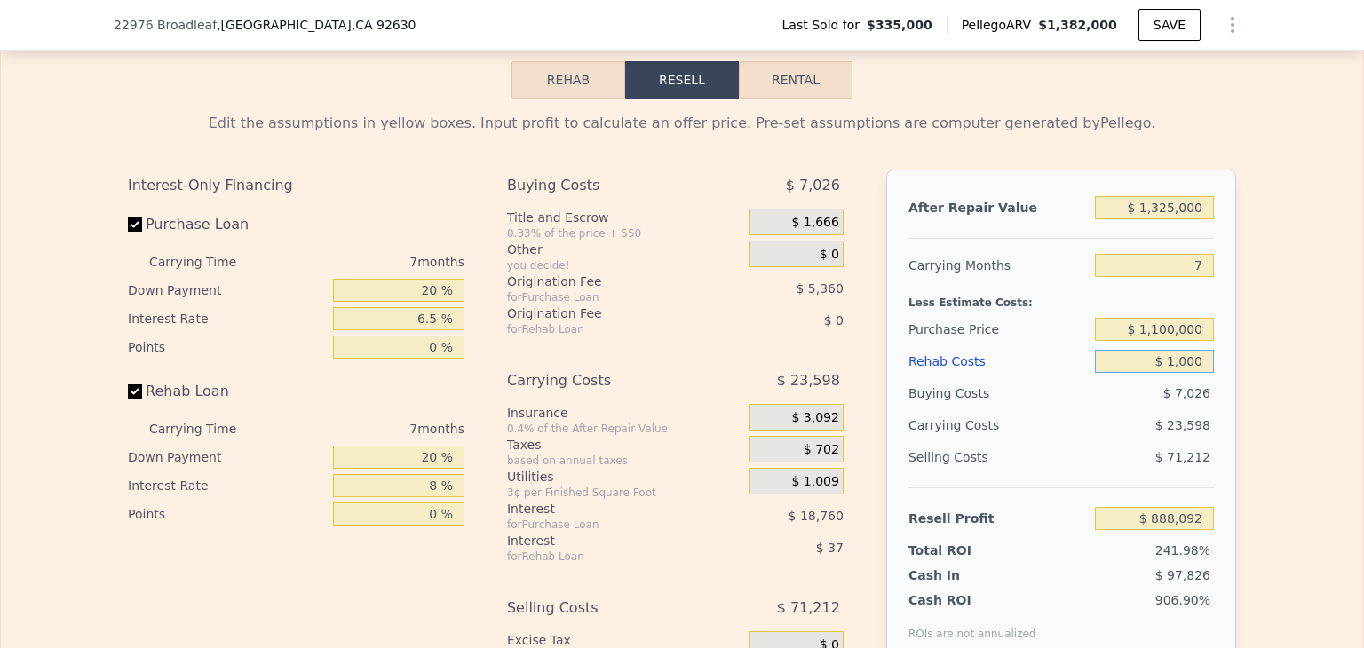
type input "$ 887,164"
type input "$ 10,000"
type input "$ 877,828"
type input "$ 100,000"
type input "$ 784,468"
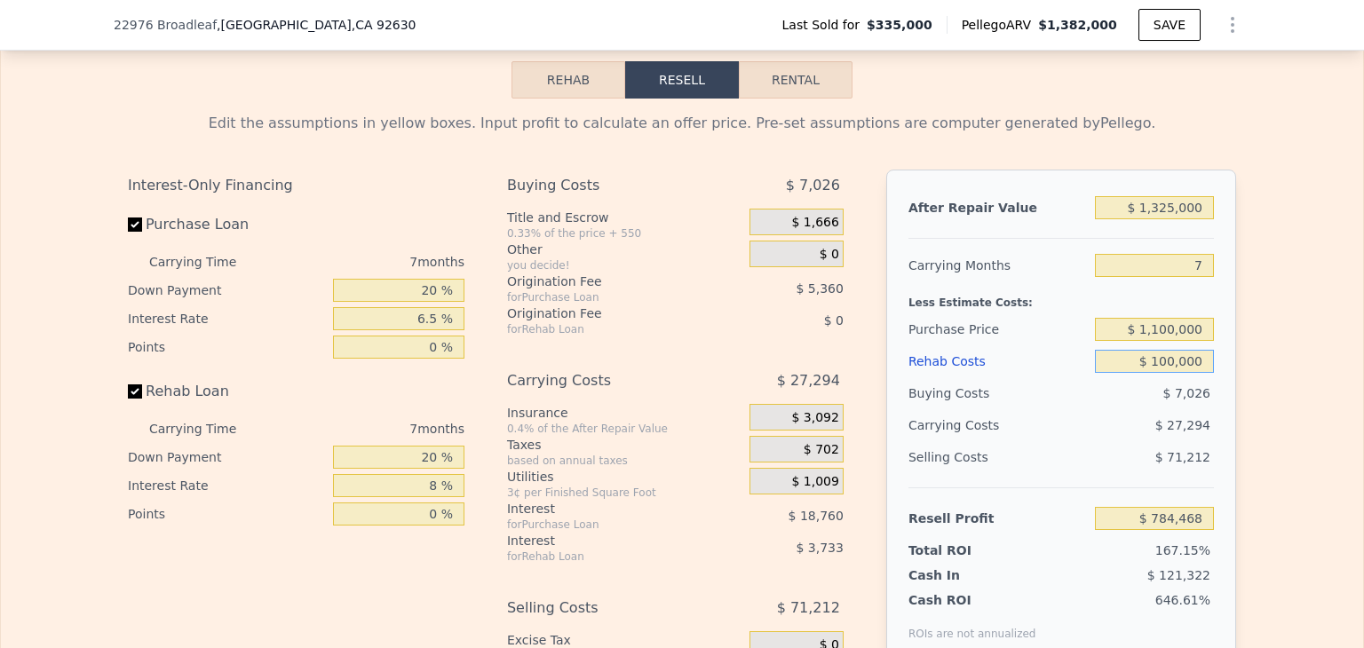
type input "$ 100,000"
click at [1246, 327] on div "Edit the assumptions in yellow boxes. Input profit to calculate an offer price.…" at bounding box center [682, 429] width 1362 height 661
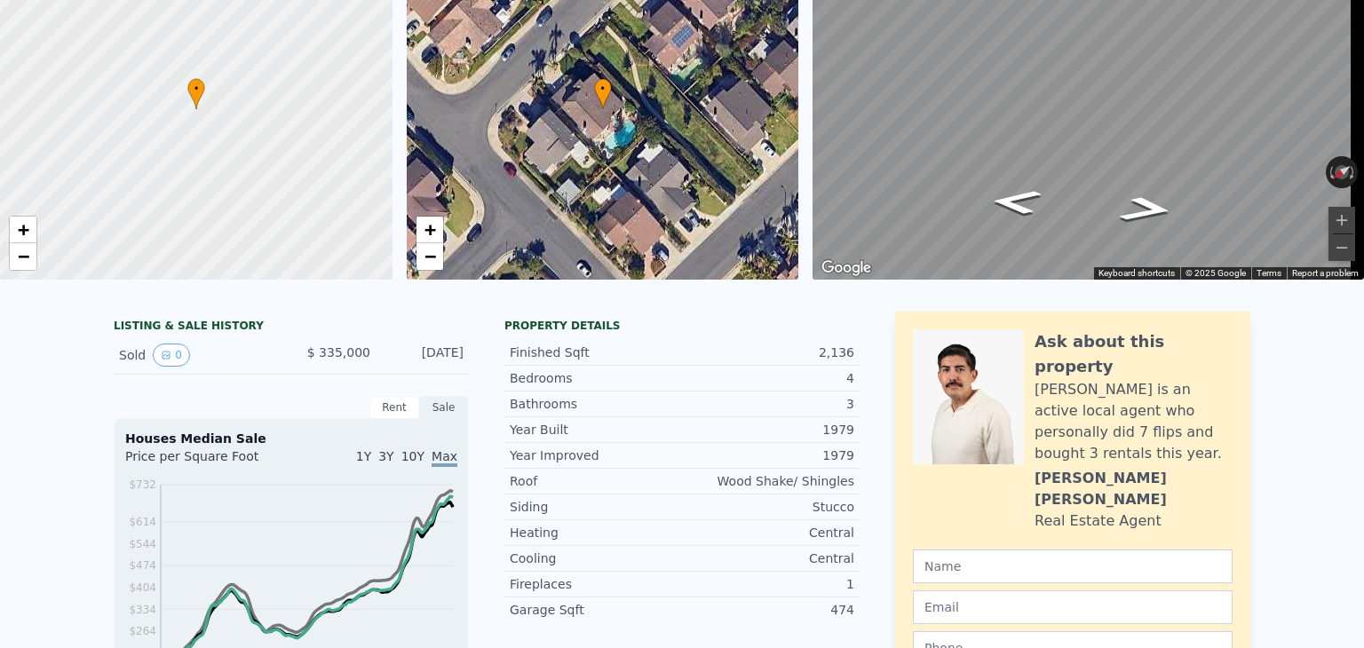
scroll to position [0, 0]
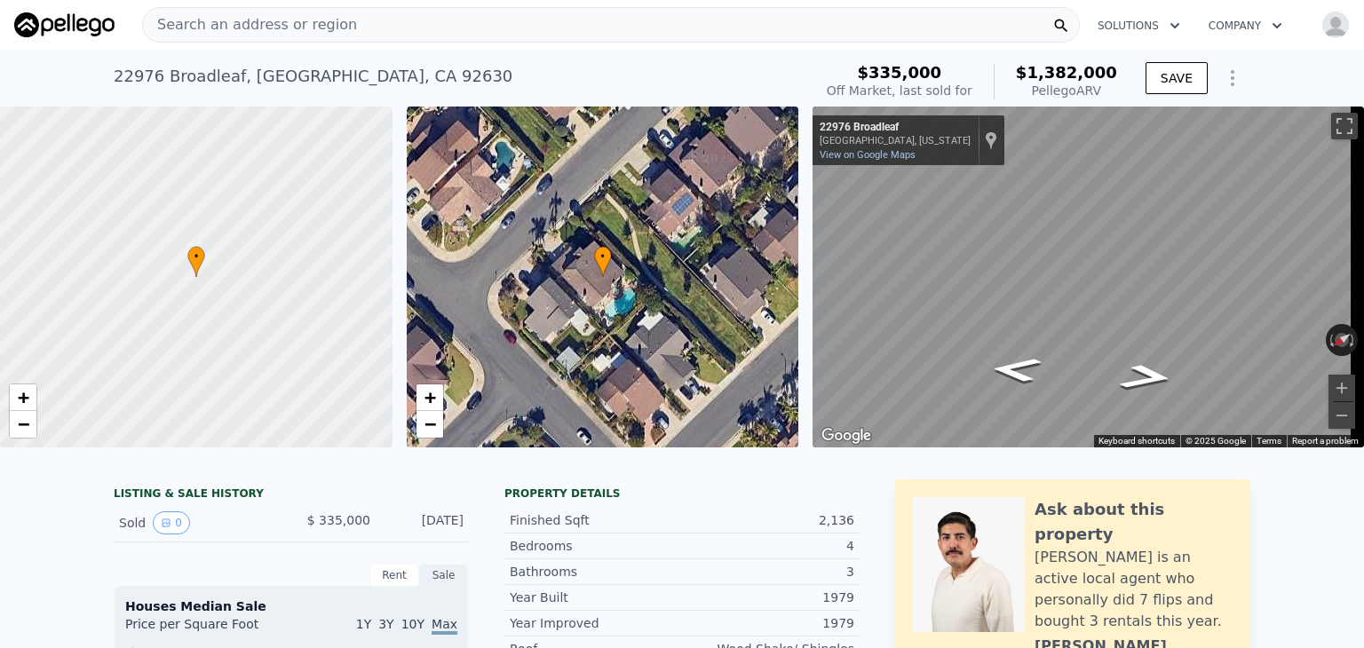
type input "$ 1,382,000"
type input "$ 0"
type input "$ 942,026"
checkbox input "true"
checkbox input "false"
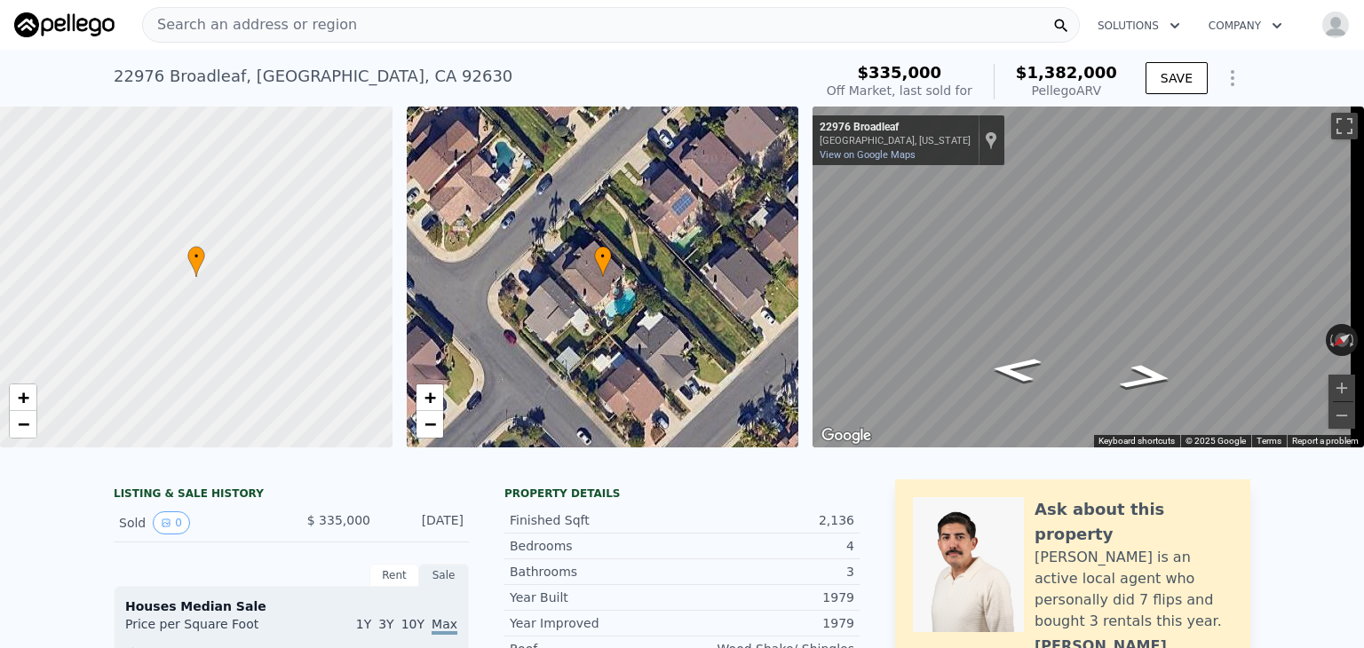
checkbox input "false"
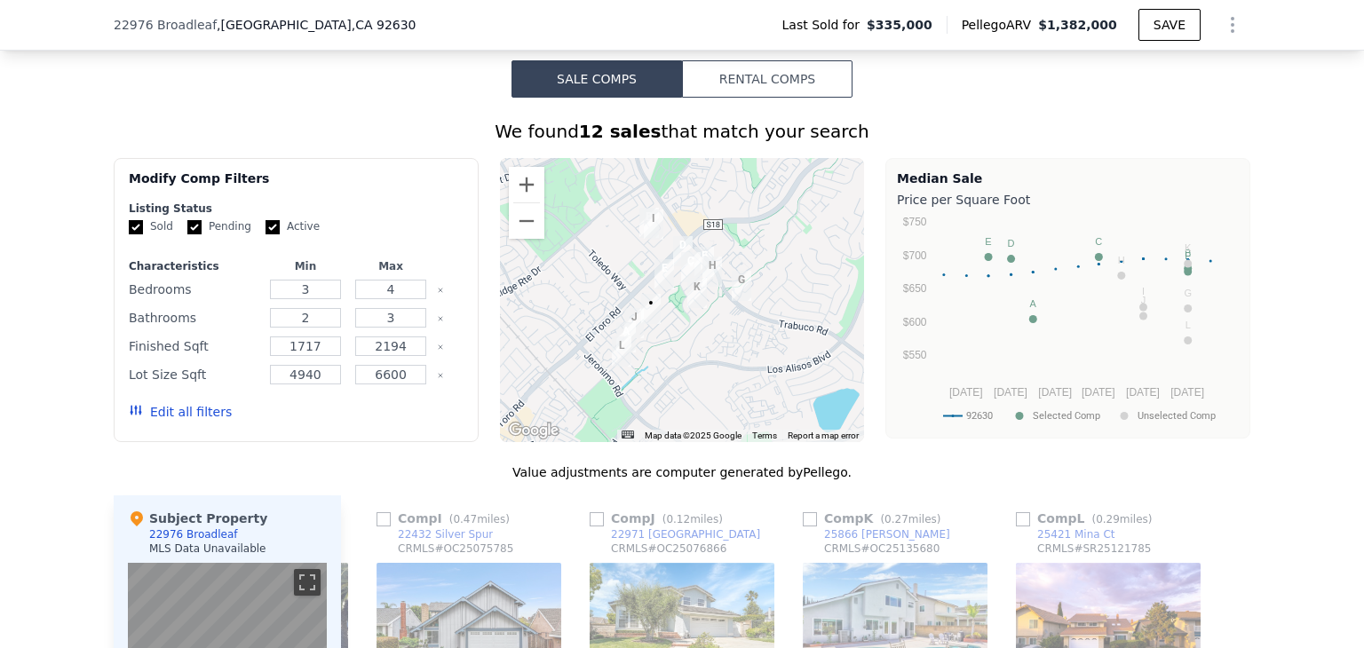
scroll to position [1325, 0]
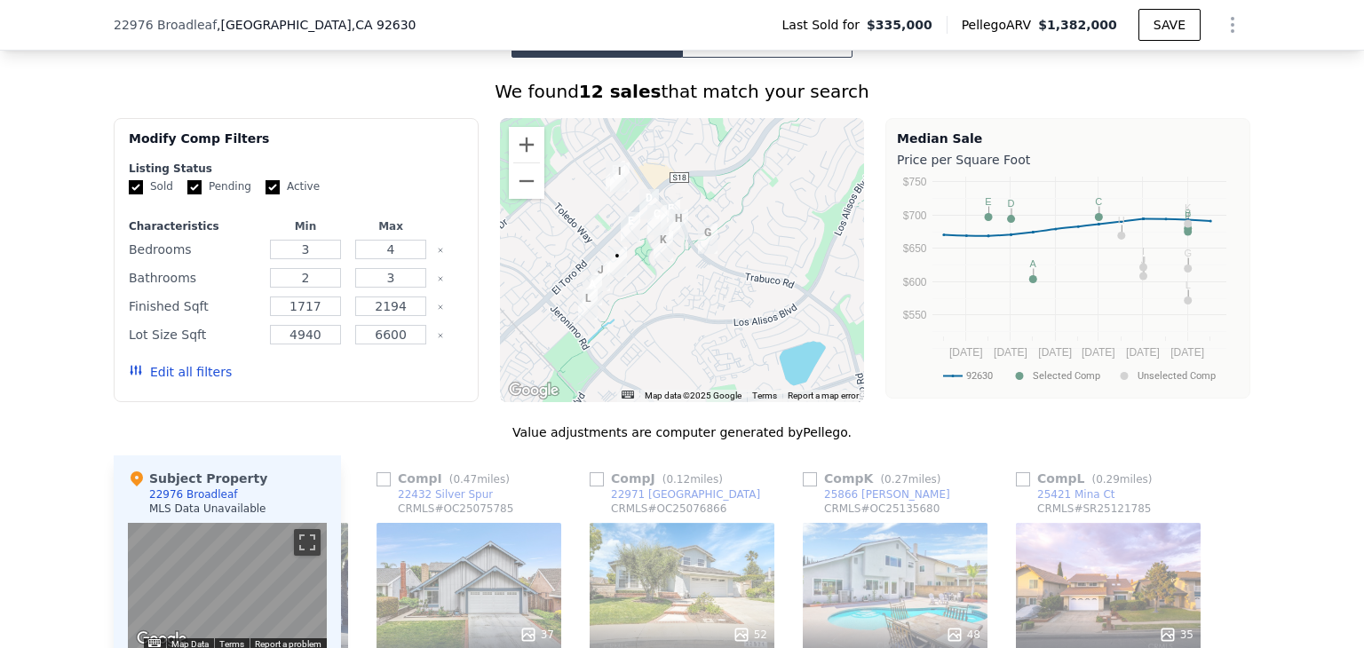
drag, startPoint x: 776, startPoint y: 239, endPoint x: 762, endPoint y: 216, distance: 27.1
click at [758, 218] on div at bounding box center [682, 260] width 365 height 284
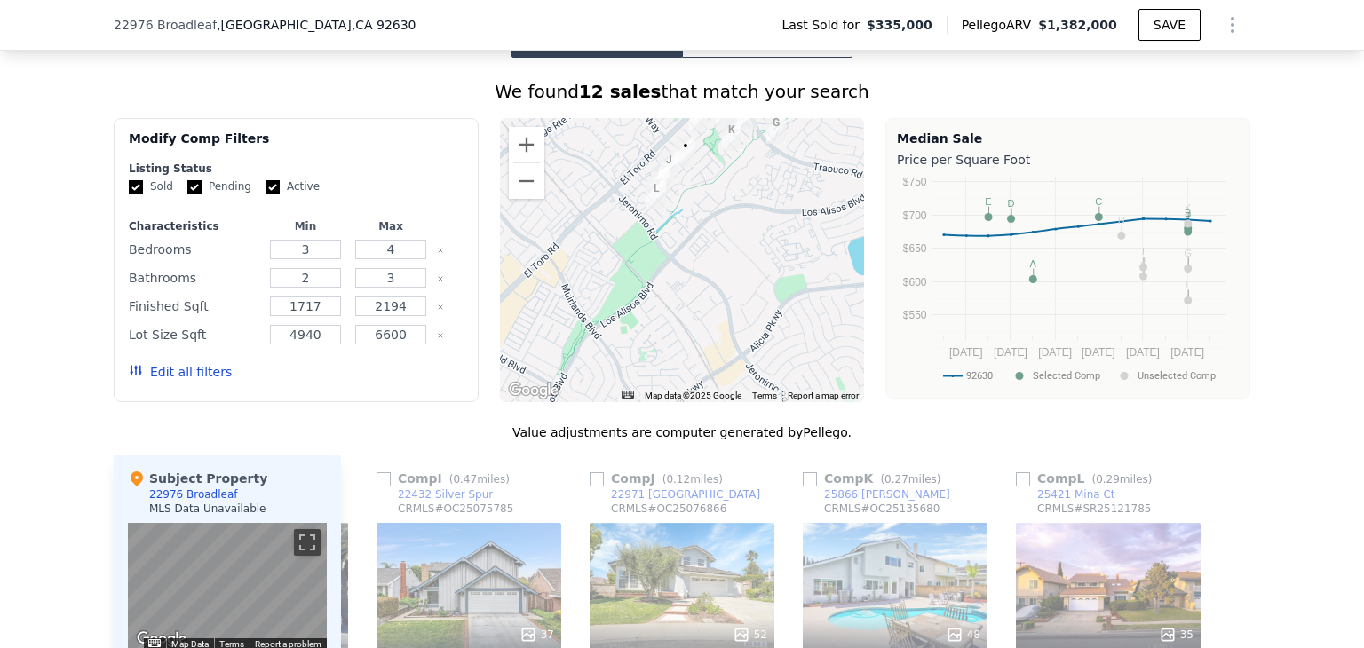
drag, startPoint x: 703, startPoint y: 322, endPoint x: 754, endPoint y: 221, distance: 113.2
click at [754, 221] on div at bounding box center [682, 260] width 365 height 284
